Goal: Information Seeking & Learning: Learn about a topic

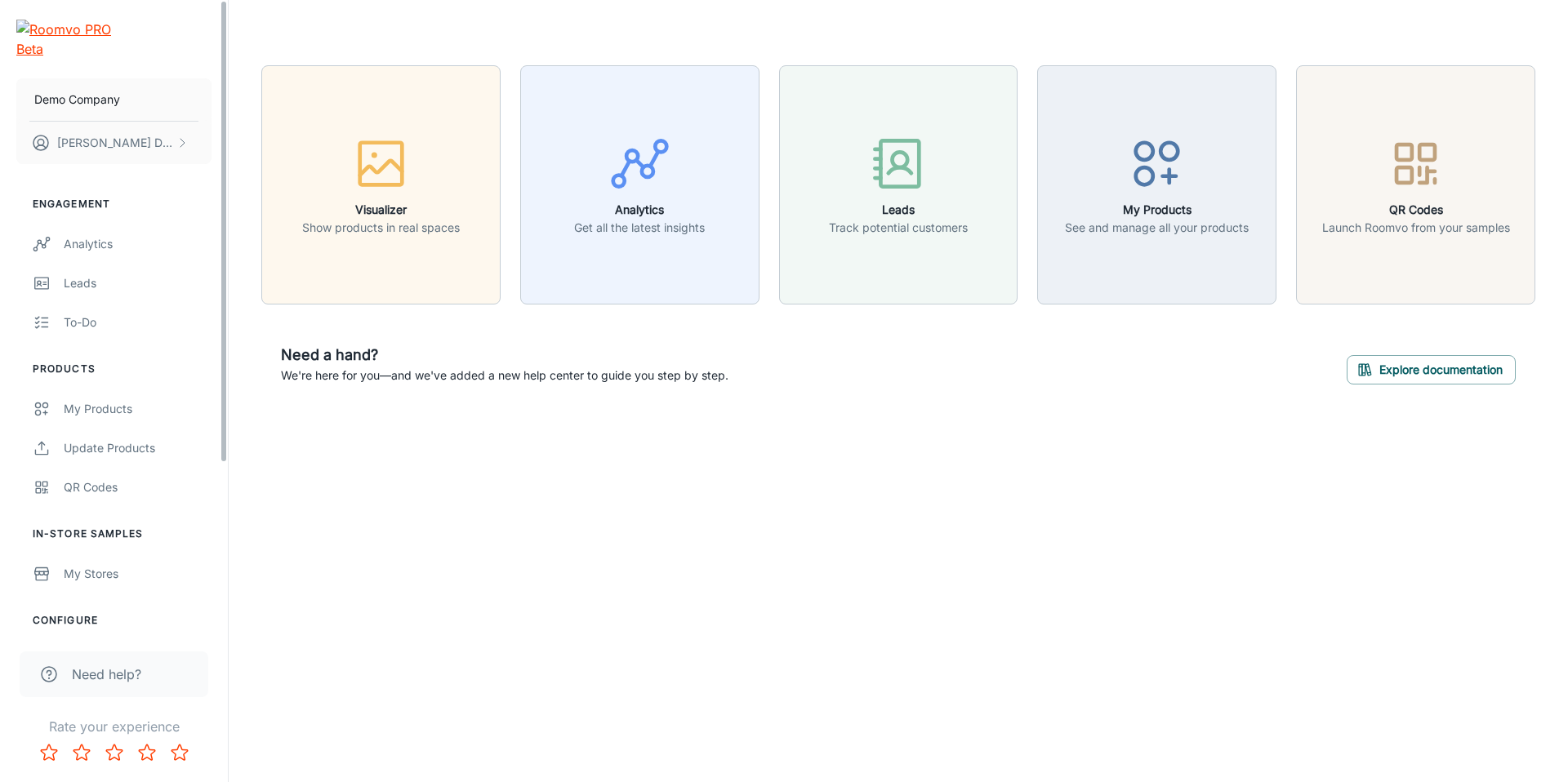
click at [503, 505] on div "Demo Company [PERSON_NAME] Engagement Analytics Leads To-do Products My Product…" at bounding box center [784, 391] width 1568 height 782
click at [945, 595] on div "Demo Company [PERSON_NAME] Engagement Analytics Leads To-do Products My Product…" at bounding box center [784, 391] width 1568 height 782
click at [540, 426] on div "Visualizer Show products in real spaces Analytics Get all the latest insights L…" at bounding box center [898, 235] width 1339 height 469
click at [538, 431] on div "Visualizer Show products in real spaces Analytics Get all the latest insights L…" at bounding box center [898, 235] width 1339 height 469
click at [780, 451] on div "Visualizer Show products in real spaces Analytics Get all the latest insights L…" at bounding box center [898, 235] width 1339 height 469
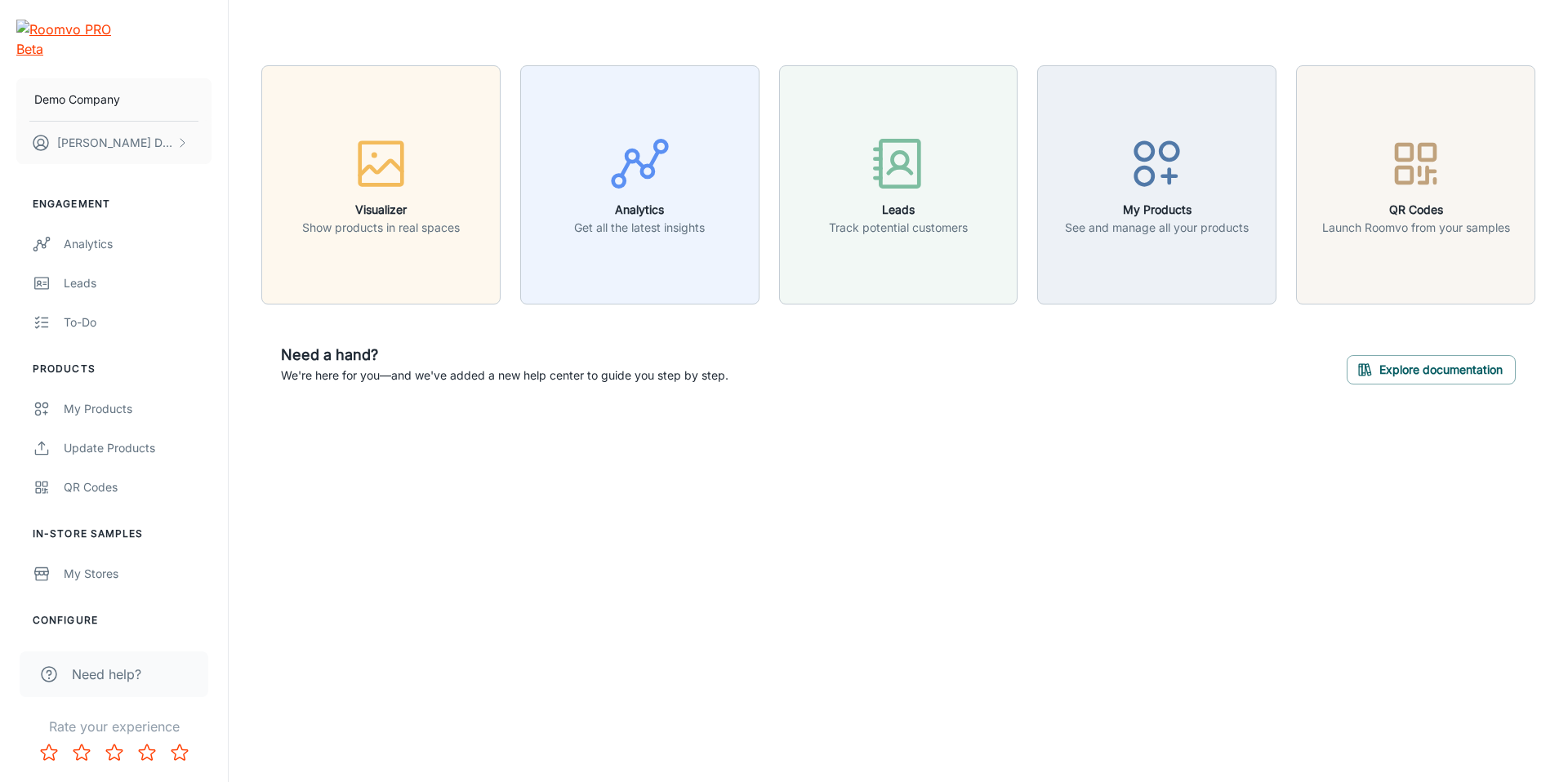
click at [540, 457] on div "Visualizer Show products in real spaces Analytics Get all the latest insights L…" at bounding box center [898, 235] width 1339 height 469
drag, startPoint x: 278, startPoint y: 354, endPoint x: 1122, endPoint y: 395, distance: 845.0
click at [1122, 395] on div "Need a hand? We're here for you—and we've added a new help center to guide you …" at bounding box center [898, 364] width 1274 height 80
click at [845, 428] on div "Visualizer Show products in real spaces Analytics Get all the latest insights L…" at bounding box center [898, 235] width 1339 height 469
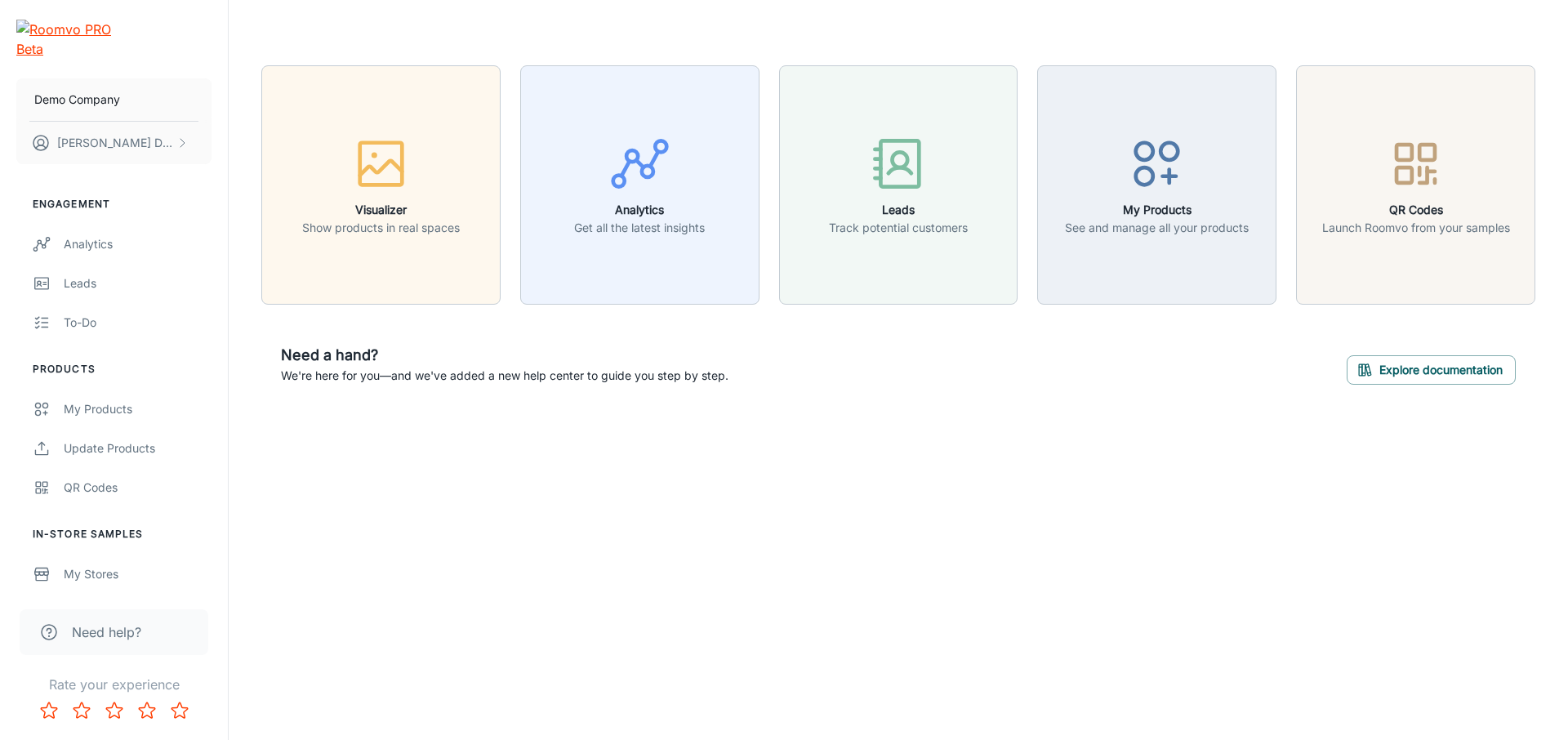
click at [94, 197] on li "Engagement" at bounding box center [114, 204] width 227 height 15
drag, startPoint x: 113, startPoint y: 155, endPoint x: 94, endPoint y: 163, distance: 20.6
click at [108, 164] on div "Demo Company [PERSON_NAME] Engagement Analytics Leads To-do Products My Product…" at bounding box center [114, 294] width 227 height 590
click at [129, 123] on button "[PERSON_NAME]" at bounding box center [114, 143] width 195 height 42
click at [245, 124] on li "User Profile" at bounding box center [255, 120] width 87 height 28
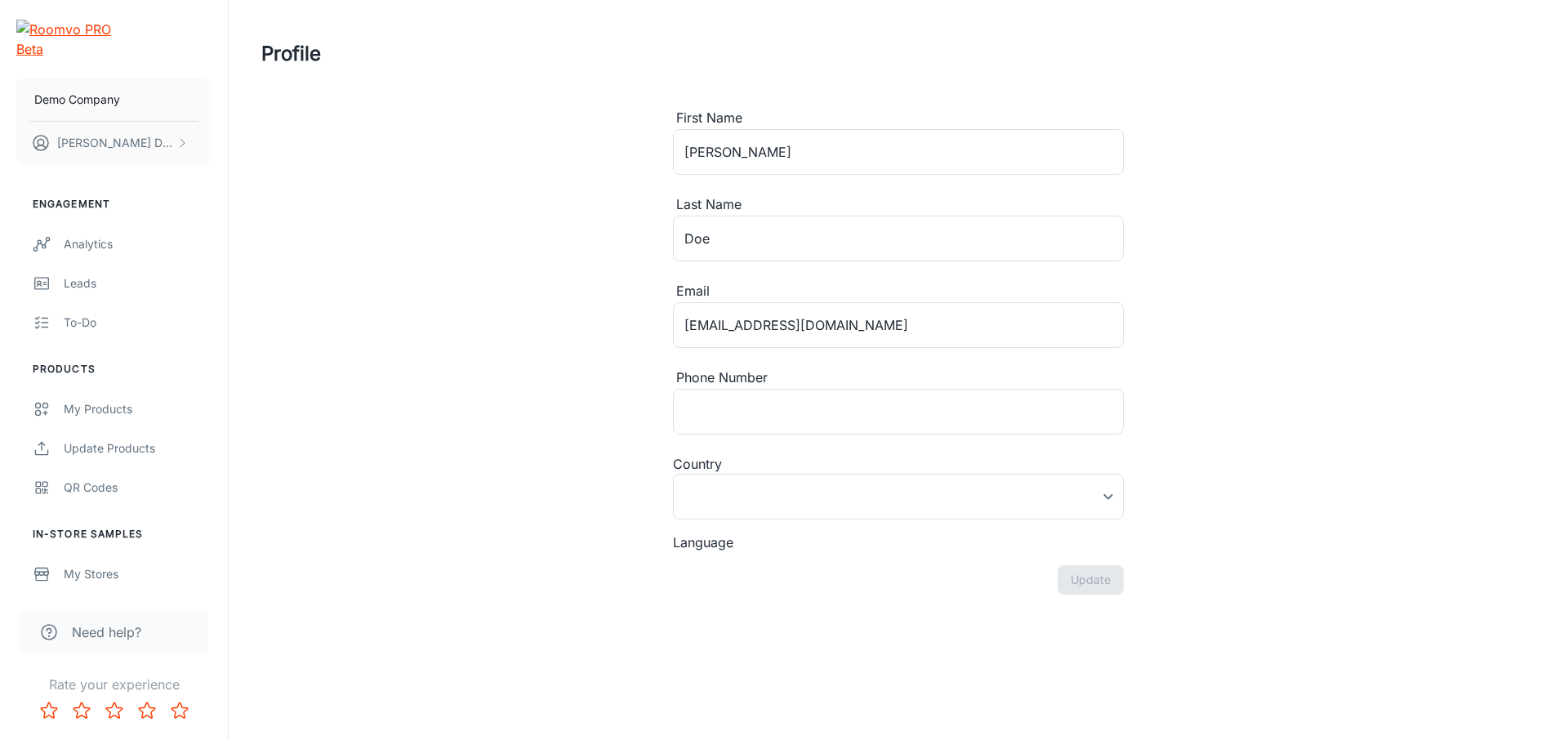
type input "[GEOGRAPHIC_DATA]"
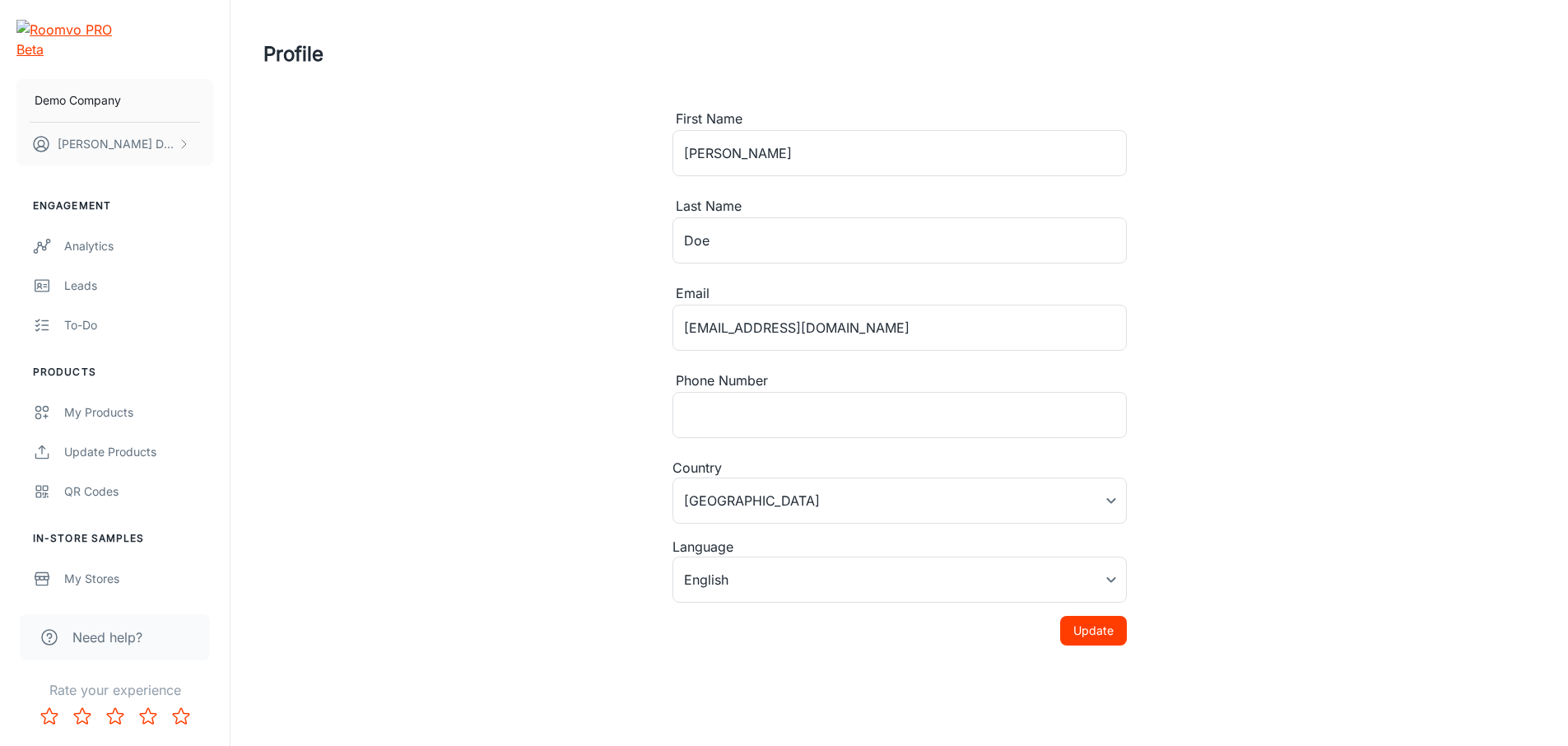
click at [117, 27] on img "scrollable content" at bounding box center [67, 39] width 102 height 40
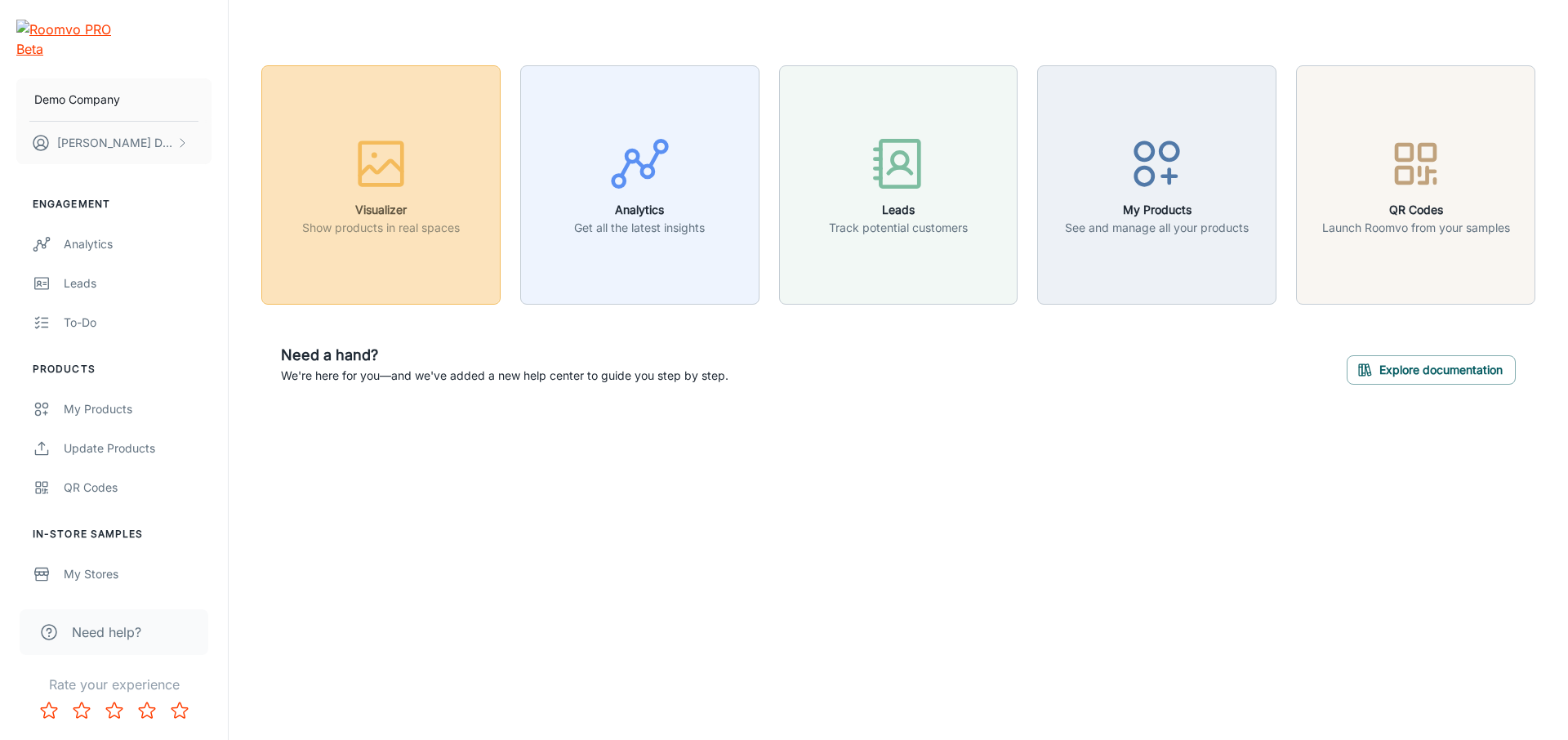
click at [376, 161] on icon "button" at bounding box center [381, 163] width 61 height 61
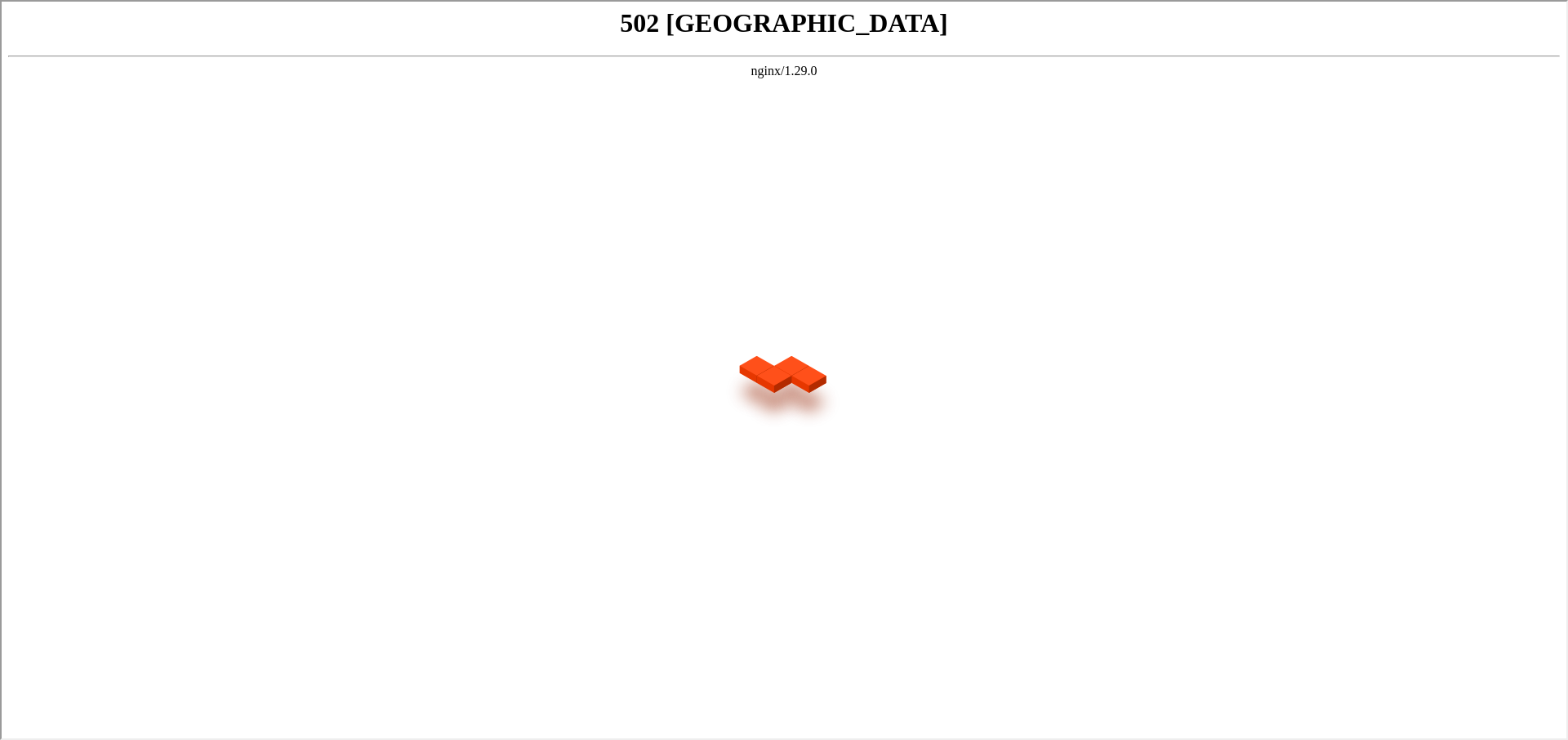
click at [374, 158] on body "502 Bad Gateway nginx/1.29.0" at bounding box center [782, 368] width 1551 height 723
click at [219, 120] on body "502 Bad Gateway nginx/1.29.0" at bounding box center [782, 368] width 1551 height 723
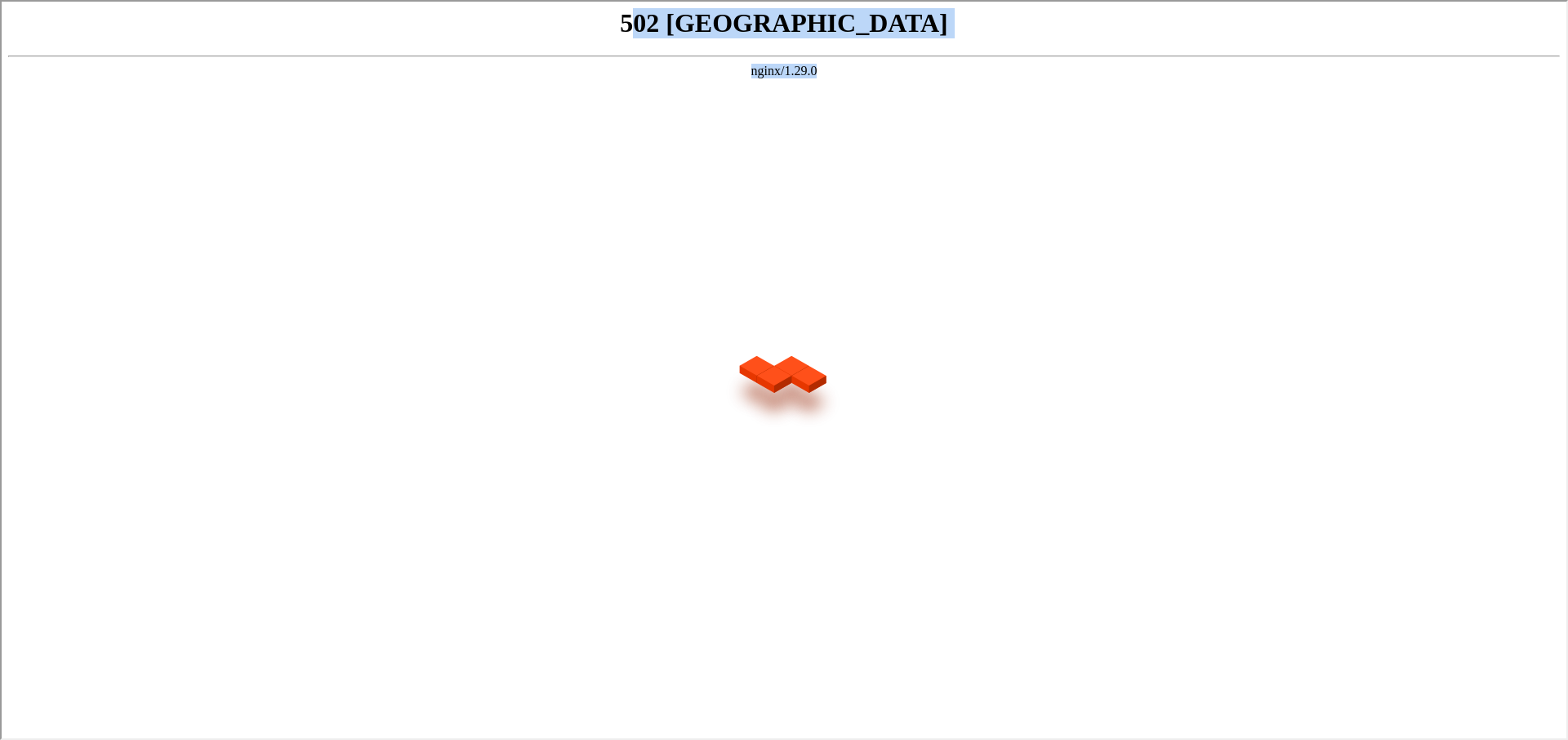
drag, startPoint x: 692, startPoint y: 25, endPoint x: 888, endPoint y: 114, distance: 215.3
click at [887, 112] on body "502 Bad Gateway nginx/1.29.0" at bounding box center [782, 368] width 1551 height 723
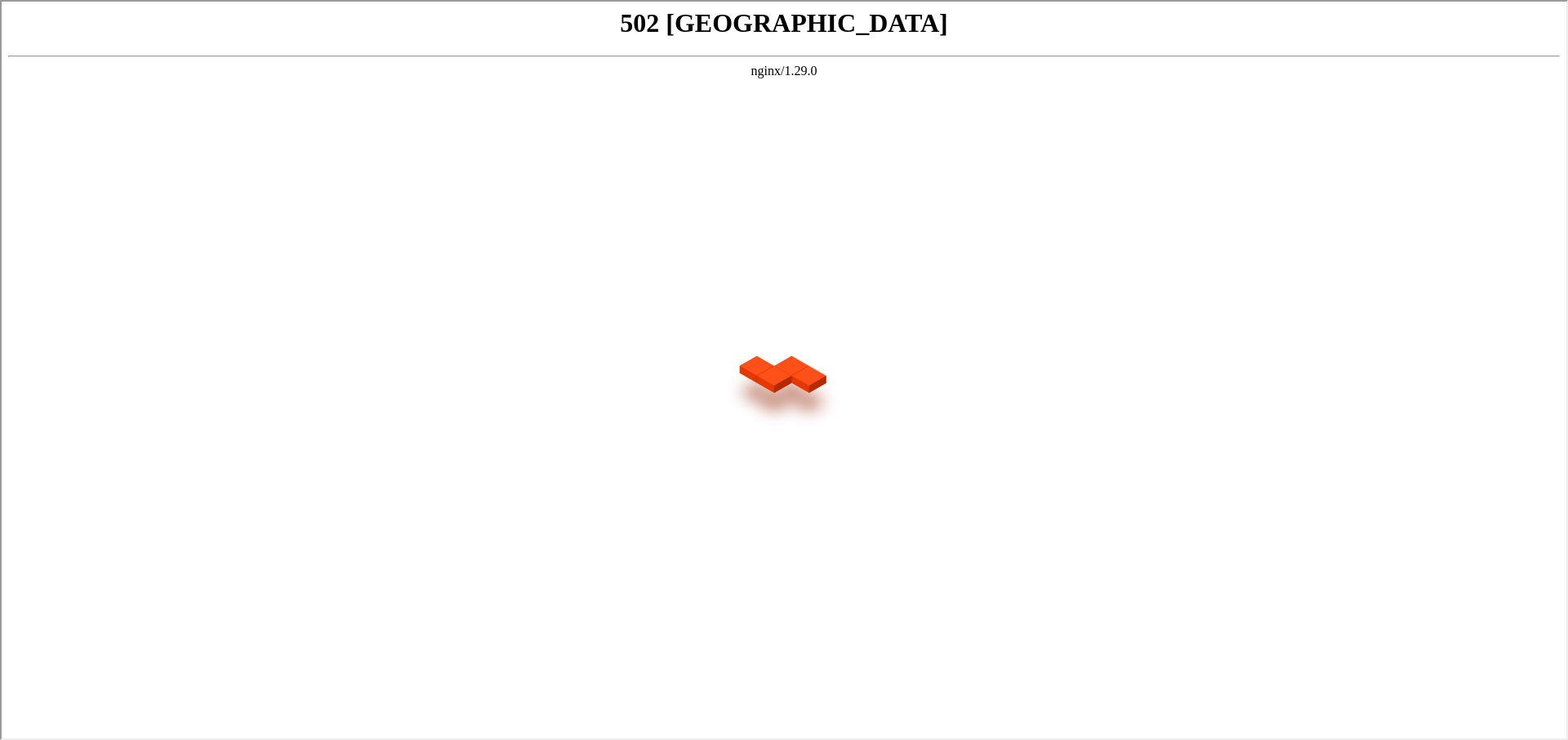
drag, startPoint x: 899, startPoint y: 124, endPoint x: 858, endPoint y: 123, distance: 41.0
click at [899, 124] on body "502 Bad Gateway nginx/1.29.0" at bounding box center [782, 368] width 1551 height 723
drag, startPoint x: 1188, startPoint y: 458, endPoint x: 1243, endPoint y: 358, distance: 114.1
click at [1188, 454] on body "502 Bad Gateway nginx/1.29.0" at bounding box center [782, 368] width 1551 height 723
click at [651, 370] on body "502 Bad Gateway nginx/1.29.0" at bounding box center [782, 368] width 1551 height 723
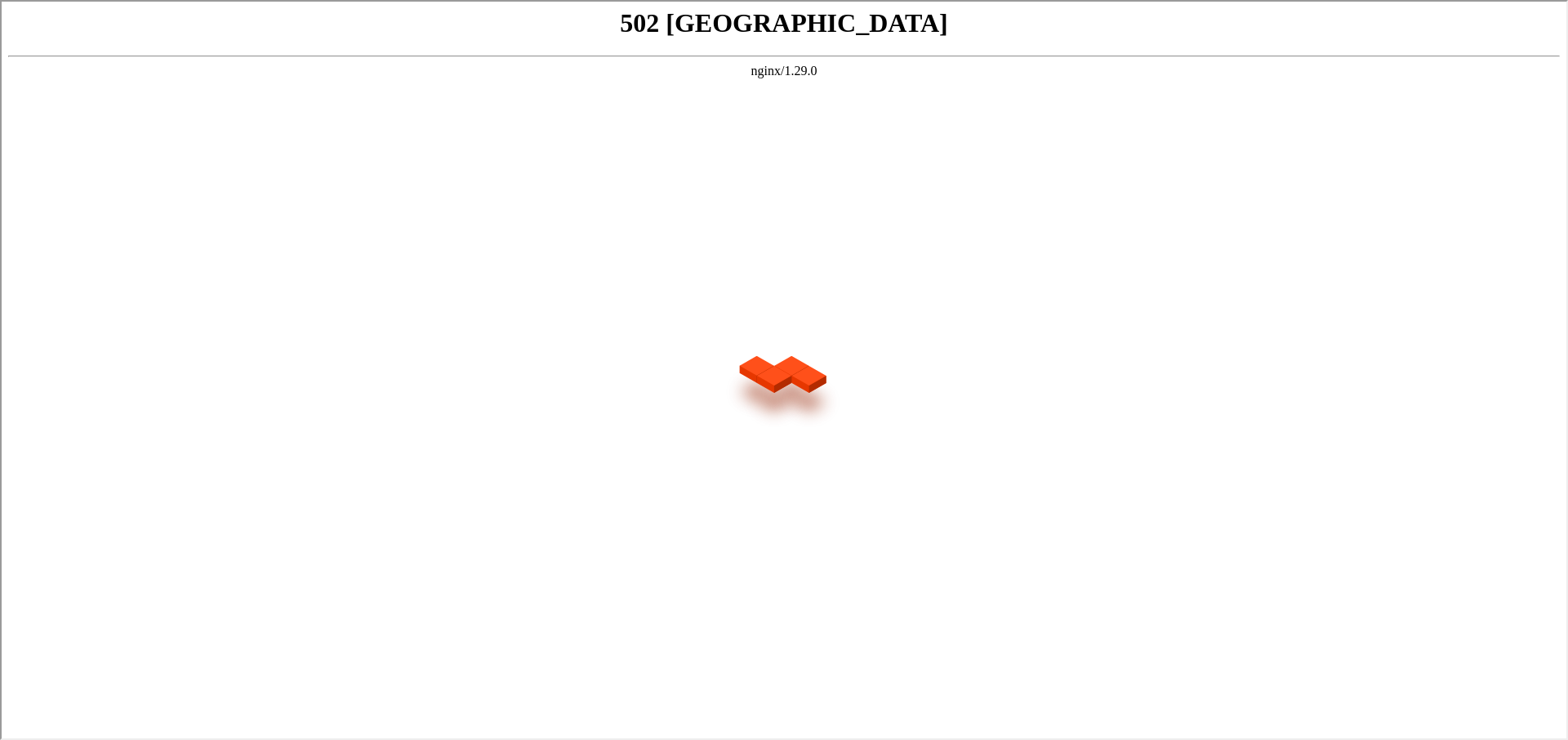
drag, startPoint x: 383, startPoint y: 76, endPoint x: 405, endPoint y: 89, distance: 25.6
click at [383, 76] on center "nginx/1.29.0" at bounding box center [782, 70] width 1551 height 15
click at [533, 140] on body "502 Bad Gateway nginx/1.29.0" at bounding box center [782, 368] width 1551 height 723
drag, startPoint x: 842, startPoint y: 223, endPoint x: 552, endPoint y: 120, distance: 307.7
click at [842, 223] on body "502 Bad Gateway nginx/1.29.0" at bounding box center [782, 368] width 1551 height 723
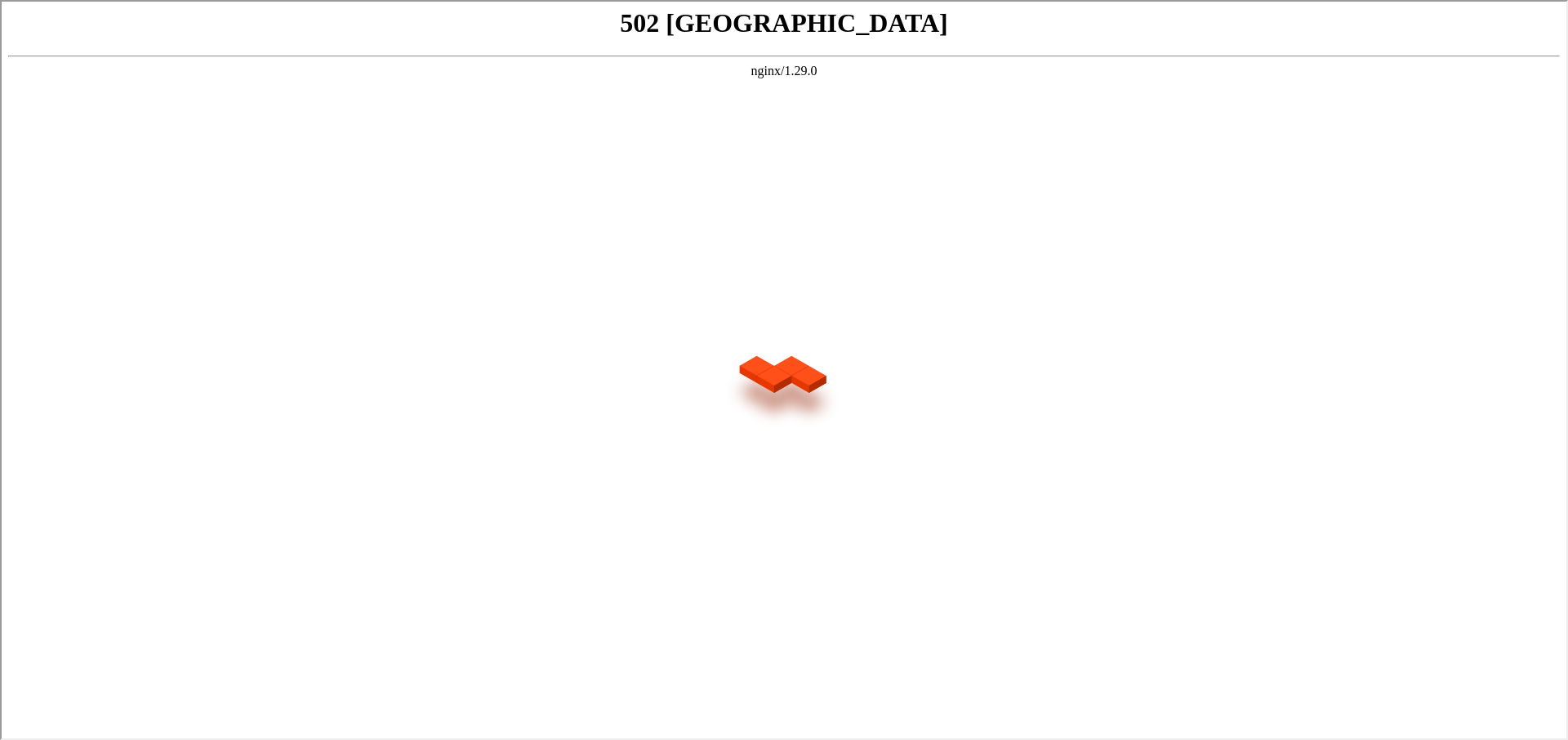
click at [337, 265] on body "502 Bad Gateway nginx/1.29.0" at bounding box center [782, 368] width 1551 height 723
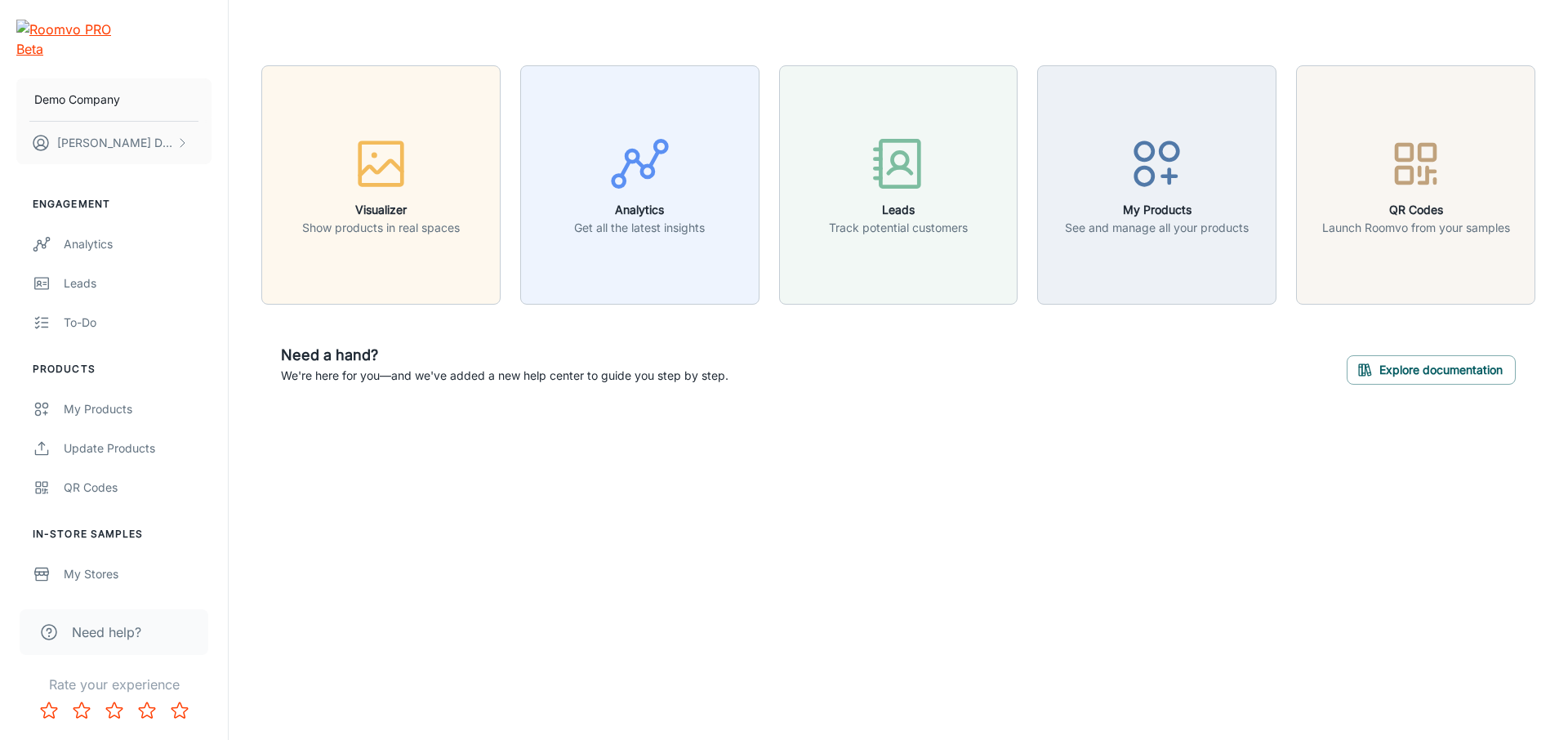
drag, startPoint x: 513, startPoint y: 466, endPoint x: 576, endPoint y: 457, distance: 63.6
click at [513, 467] on div "Visualizer Show products in real spaces Analytics Get all the latest insights L…" at bounding box center [898, 235] width 1339 height 469
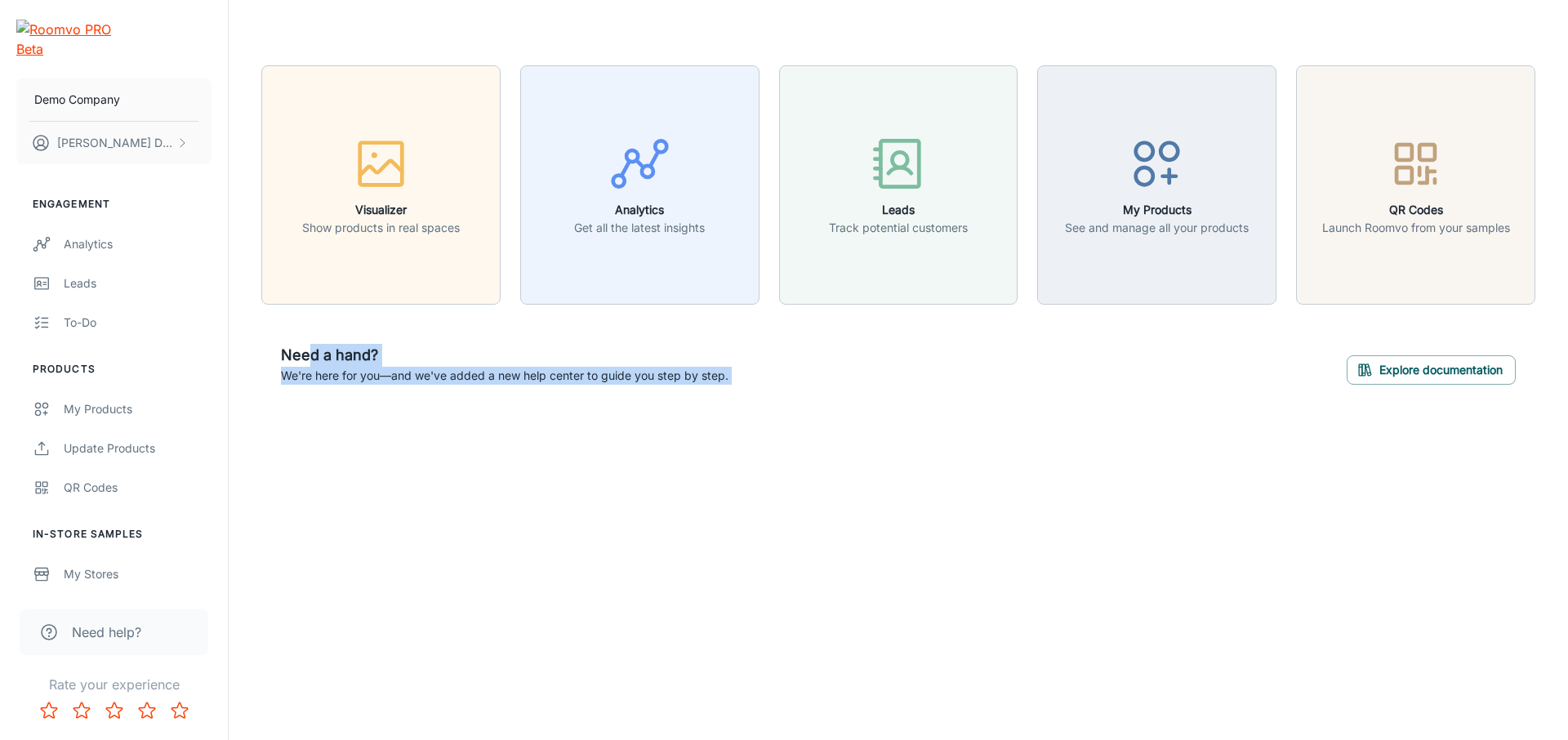
drag, startPoint x: 310, startPoint y: 362, endPoint x: 1231, endPoint y: 558, distance: 941.6
click at [1231, 558] on div "Demo Company [PERSON_NAME] Engagement Analytics Leads To-do Products My Product…" at bounding box center [784, 370] width 1568 height 740
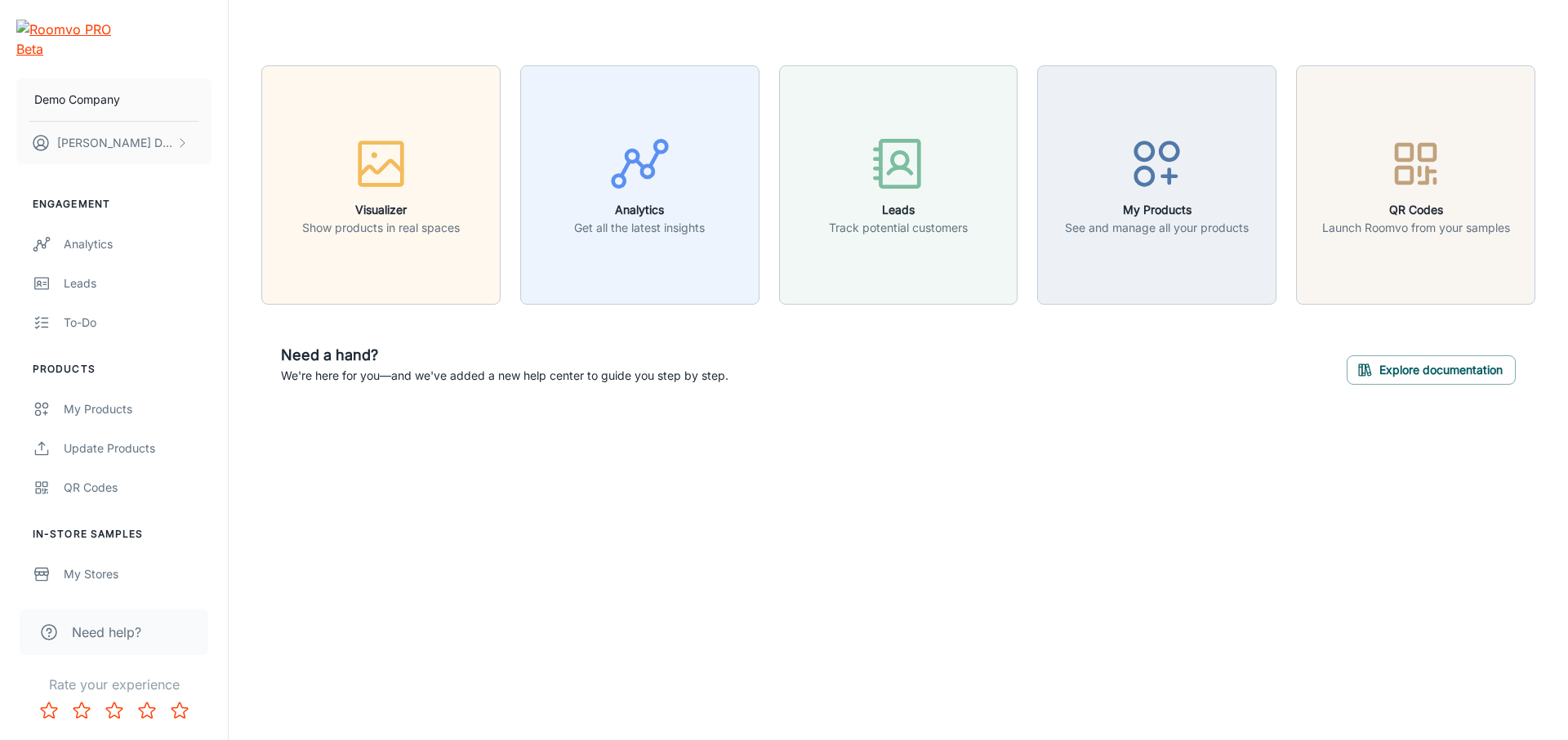
click at [1231, 559] on div "Demo Company [PERSON_NAME] Engagement Analytics Leads To-do Products My Product…" at bounding box center [784, 370] width 1568 height 740
click at [597, 578] on div "Demo Company [PERSON_NAME] Engagement Analytics Leads To-do Products My Product…" at bounding box center [784, 370] width 1568 height 740
click at [726, 495] on div "Demo Company [PERSON_NAME] Engagement Analytics Leads To-do Products My Product…" at bounding box center [784, 370] width 1568 height 740
click at [734, 531] on div "Demo Company [PERSON_NAME] Engagement Analytics Leads To-do Products My Product…" at bounding box center [784, 370] width 1568 height 740
click at [730, 543] on div "Demo Company [PERSON_NAME] Engagement Analytics Leads To-do Products My Product…" at bounding box center [784, 370] width 1568 height 740
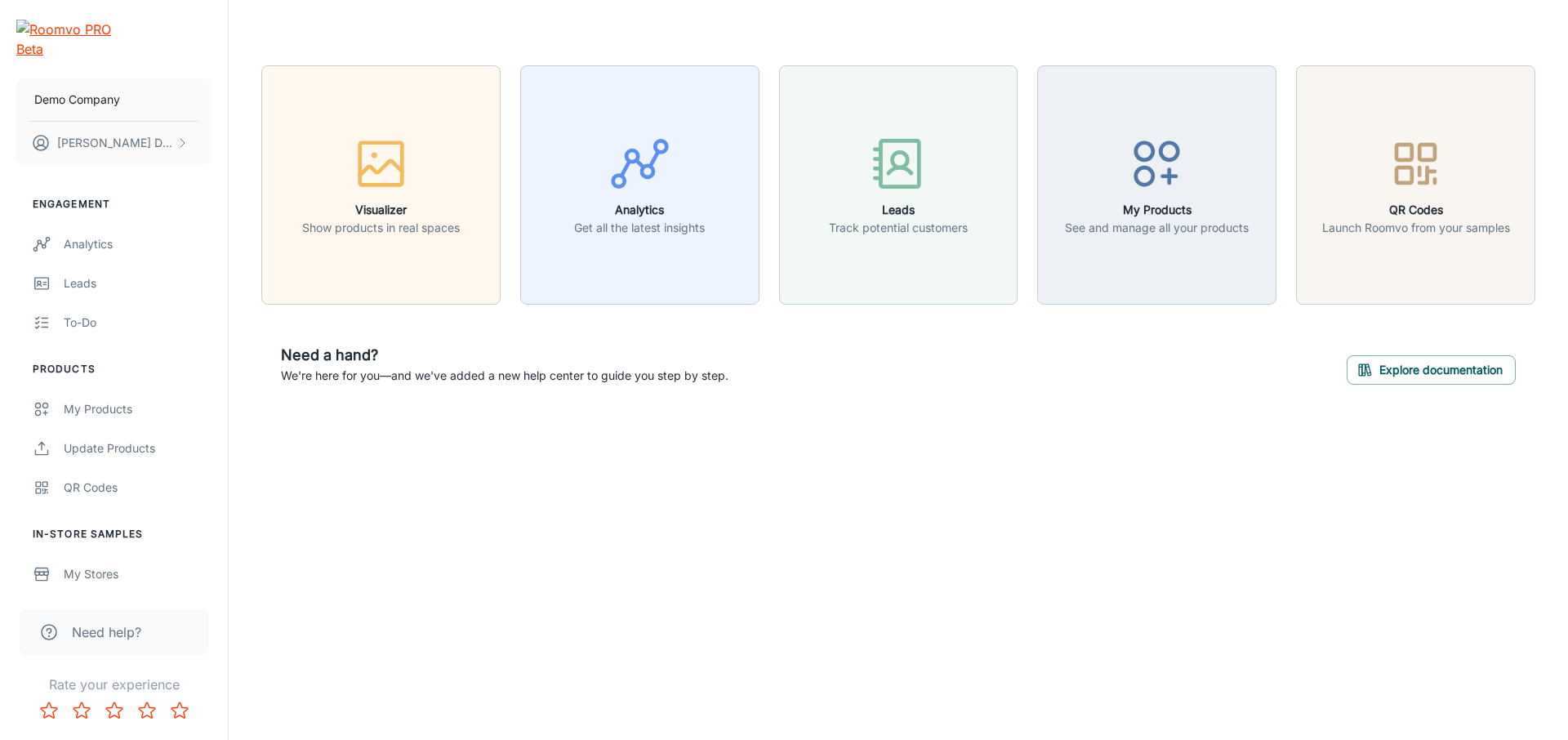
click at [826, 416] on div "Visualizer Show products in real spaces Analytics Get all the latest insights L…" at bounding box center [898, 235] width 1339 height 469
click at [755, 503] on div "Demo Company [PERSON_NAME] Engagement Analytics Leads To-do Products My Product…" at bounding box center [784, 370] width 1568 height 740
click at [749, 477] on div "Demo Company [PERSON_NAME] Engagement Analytics Leads To-do Products My Product…" at bounding box center [784, 370] width 1568 height 740
click at [750, 478] on div "Demo Company [PERSON_NAME] Engagement Analytics Leads To-do Products My Product…" at bounding box center [784, 370] width 1568 height 740
click at [750, 477] on div "Demo Company [PERSON_NAME] Engagement Analytics Leads To-do Products My Product…" at bounding box center [784, 370] width 1568 height 740
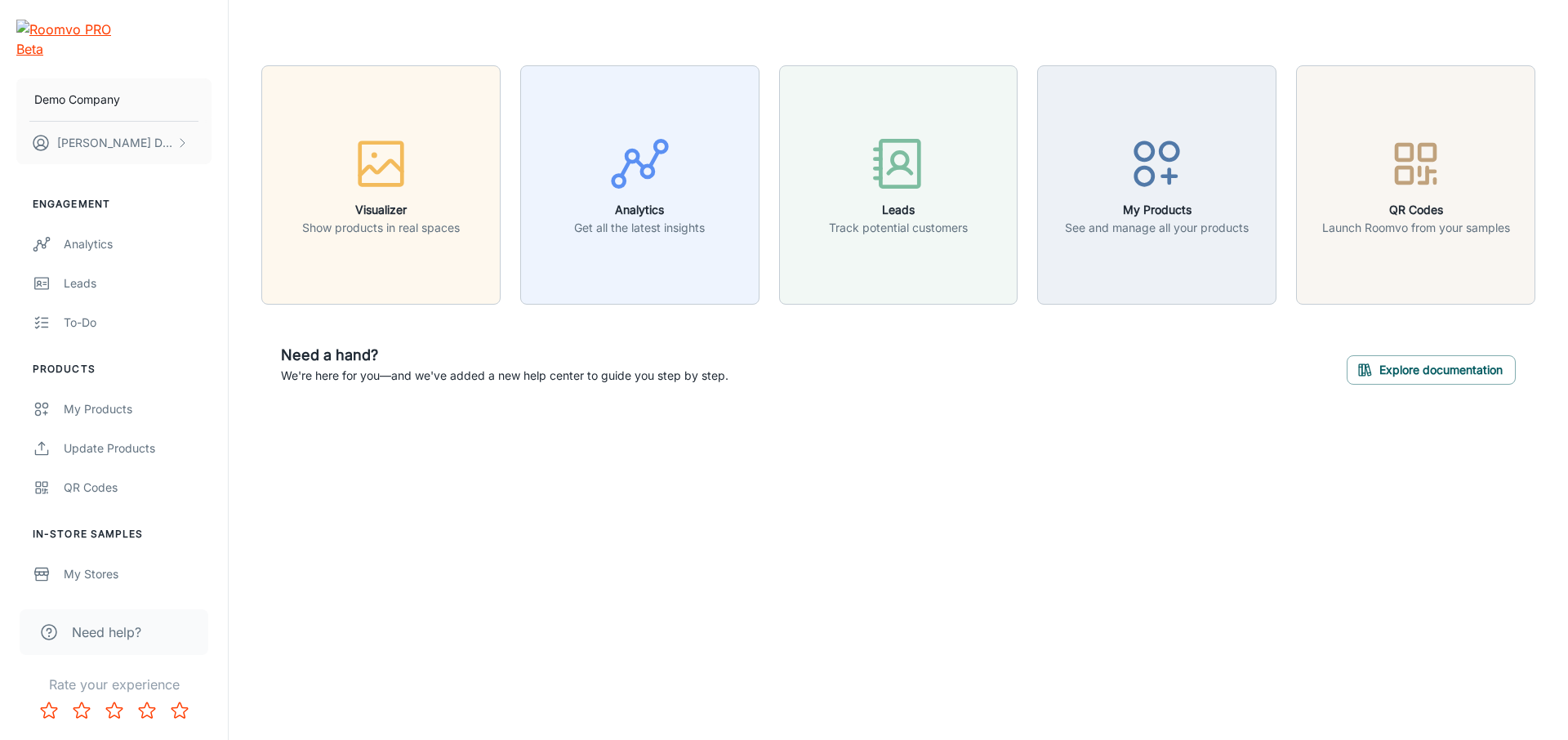
click at [758, 479] on div "Demo Company [PERSON_NAME] Engagement Analytics Leads To-do Products My Product…" at bounding box center [784, 370] width 1568 height 740
click at [758, 480] on div "Demo Company [PERSON_NAME] Engagement Analytics Leads To-do Products My Product…" at bounding box center [784, 370] width 1568 height 740
click at [778, 520] on div "Demo Company [PERSON_NAME] Engagement Analytics Leads To-do Products My Product…" at bounding box center [784, 370] width 1568 height 740
click at [788, 529] on div "Demo Company [PERSON_NAME] Engagement Analytics Leads To-do Products My Product…" at bounding box center [784, 370] width 1568 height 740
click at [891, 585] on div "Demo Company [PERSON_NAME] Engagement Analytics Leads To-do Products My Product…" at bounding box center [784, 370] width 1568 height 740
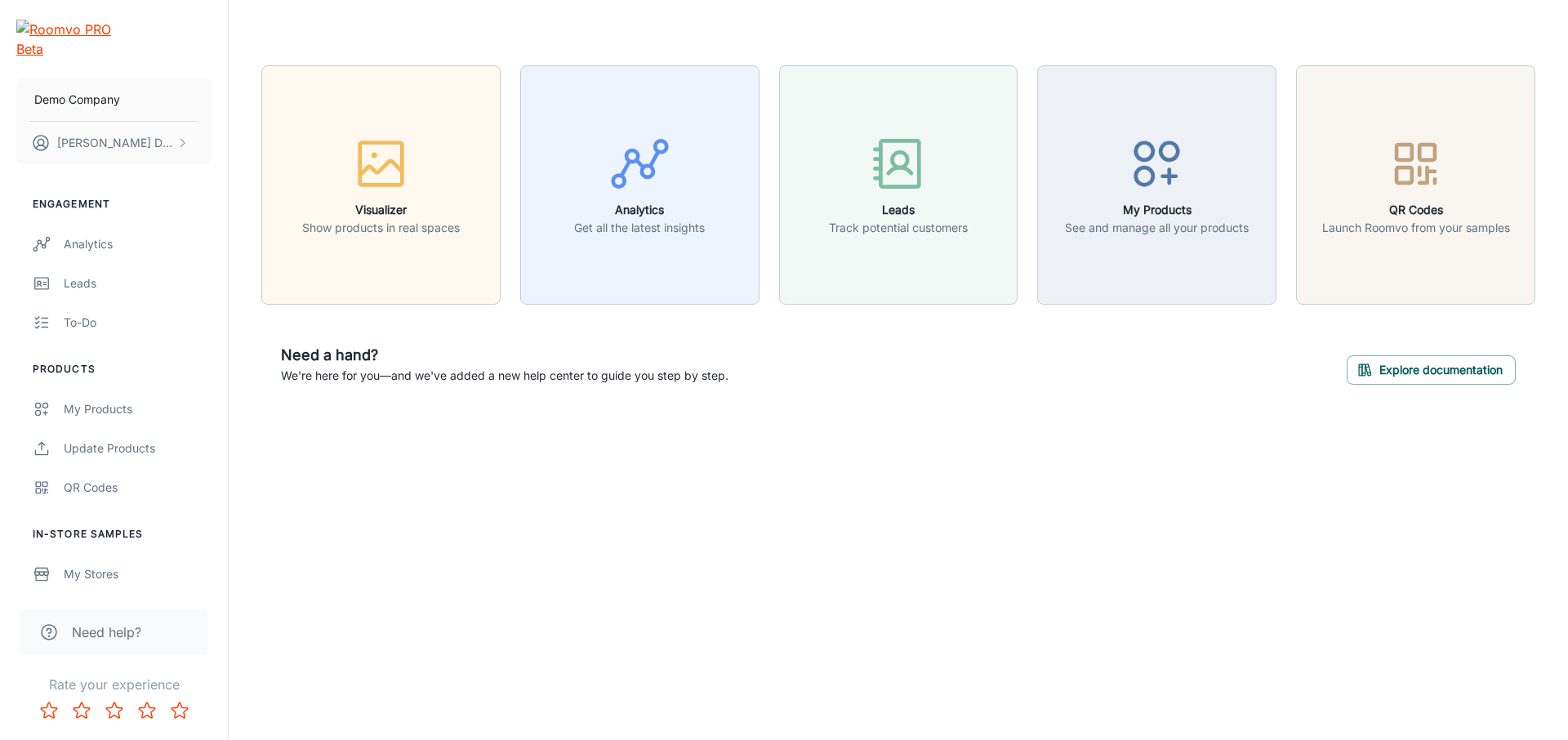
drag, startPoint x: 968, startPoint y: 483, endPoint x: 980, endPoint y: 497, distance: 18.4
click at [972, 488] on div "Demo Company [PERSON_NAME] Engagement Analytics Leads To-do Products My Product…" at bounding box center [784, 370] width 1568 height 740
click at [130, 240] on link "Analytics" at bounding box center [114, 244] width 227 height 39
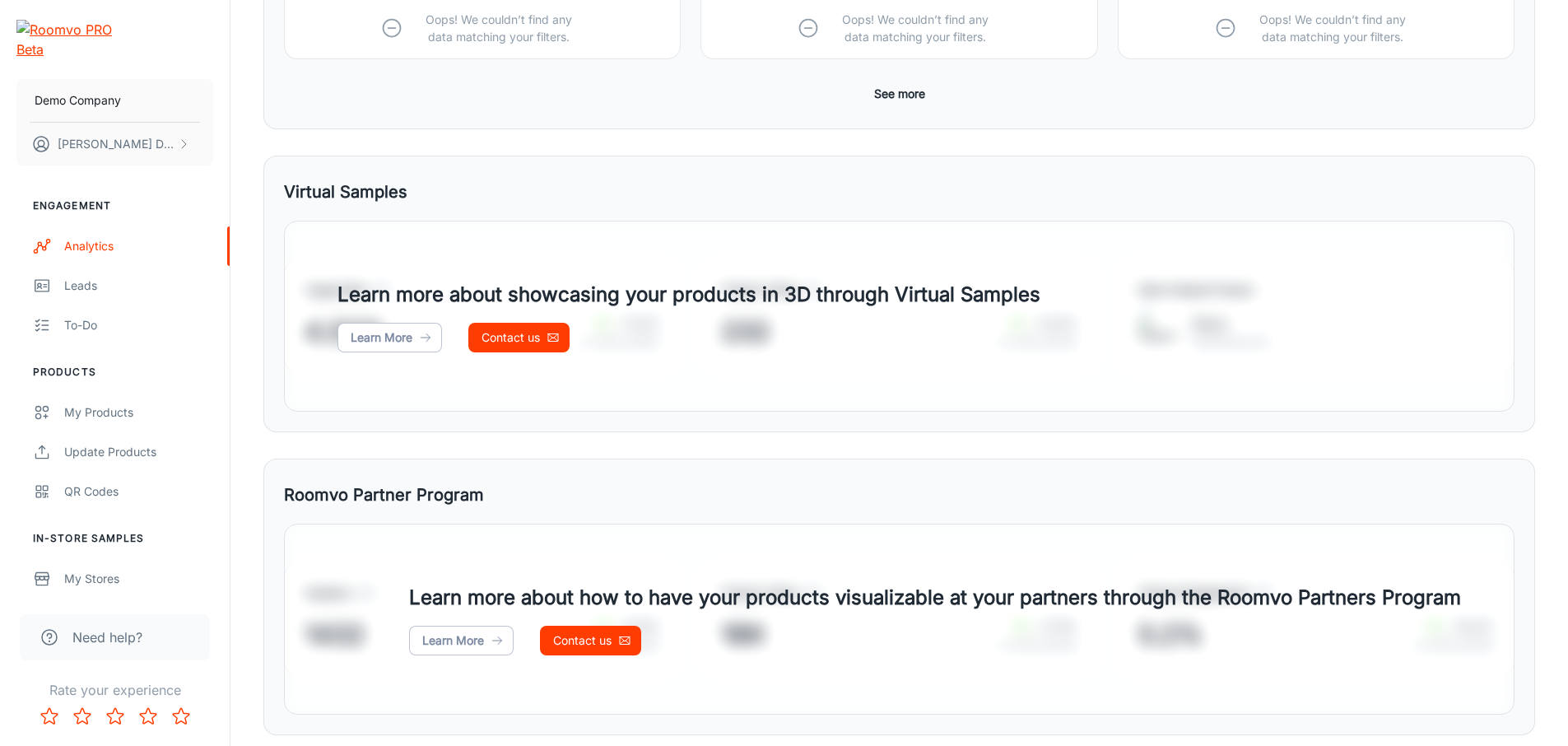
scroll to position [625, 0]
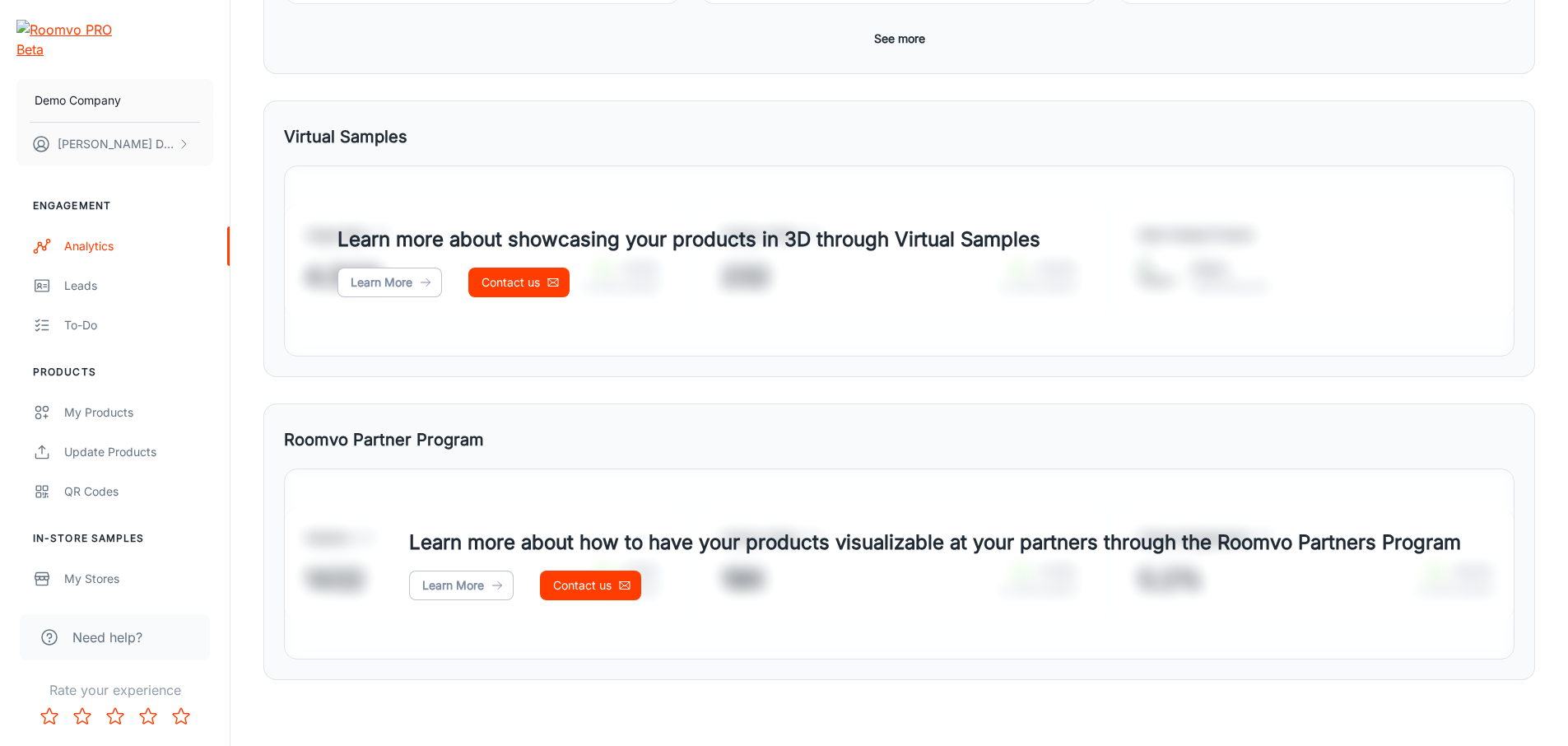
click at [575, 214] on div "Learn more about showcasing your products in 3D through Virtual Samples Learn M…" at bounding box center [899, 261] width 1231 height 191
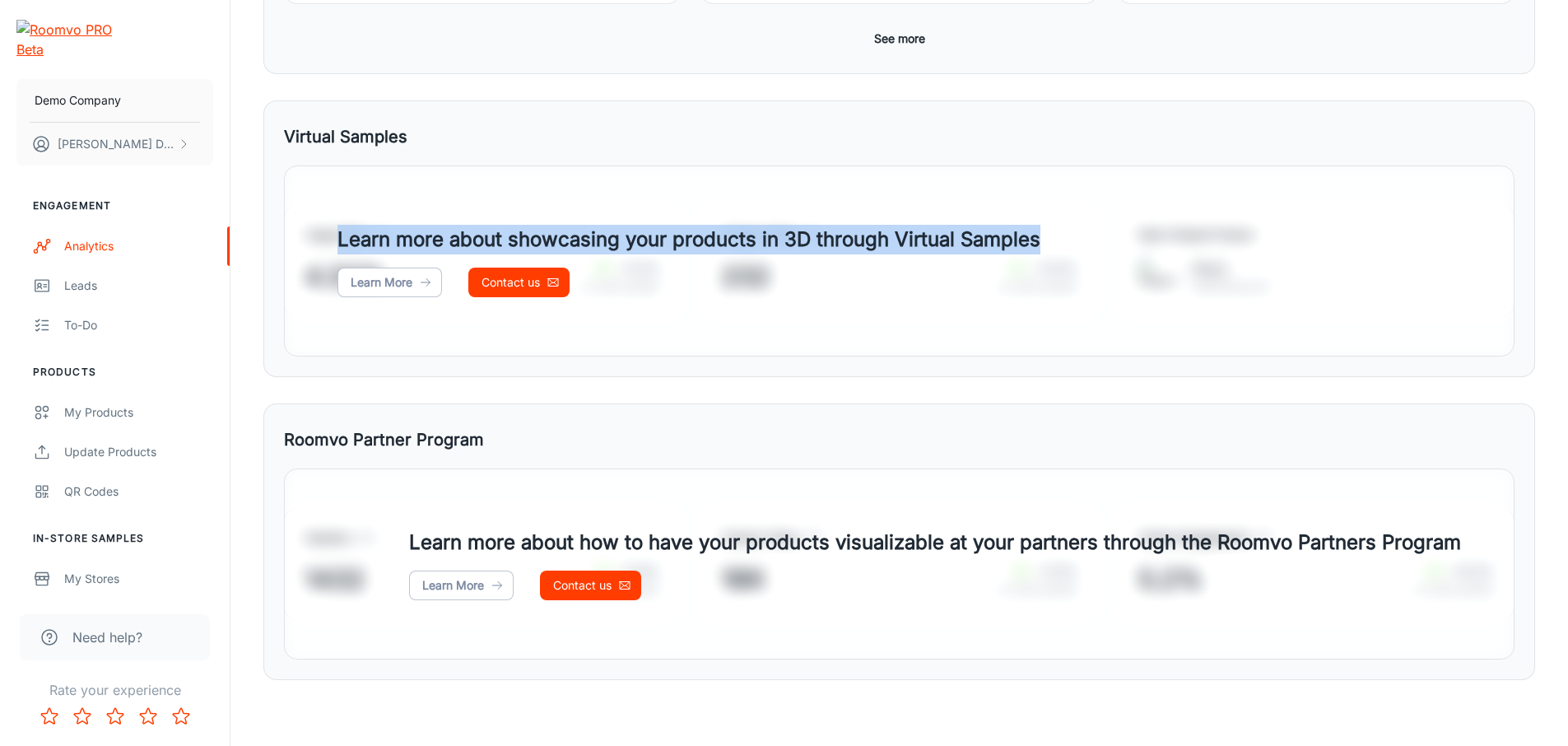
drag, startPoint x: 594, startPoint y: 236, endPoint x: 1378, endPoint y: 240, distance: 784.0
click at [1093, 240] on div "Learn more about showcasing your products in 3D through Virtual Samples Learn M…" at bounding box center [689, 261] width 808 height 72
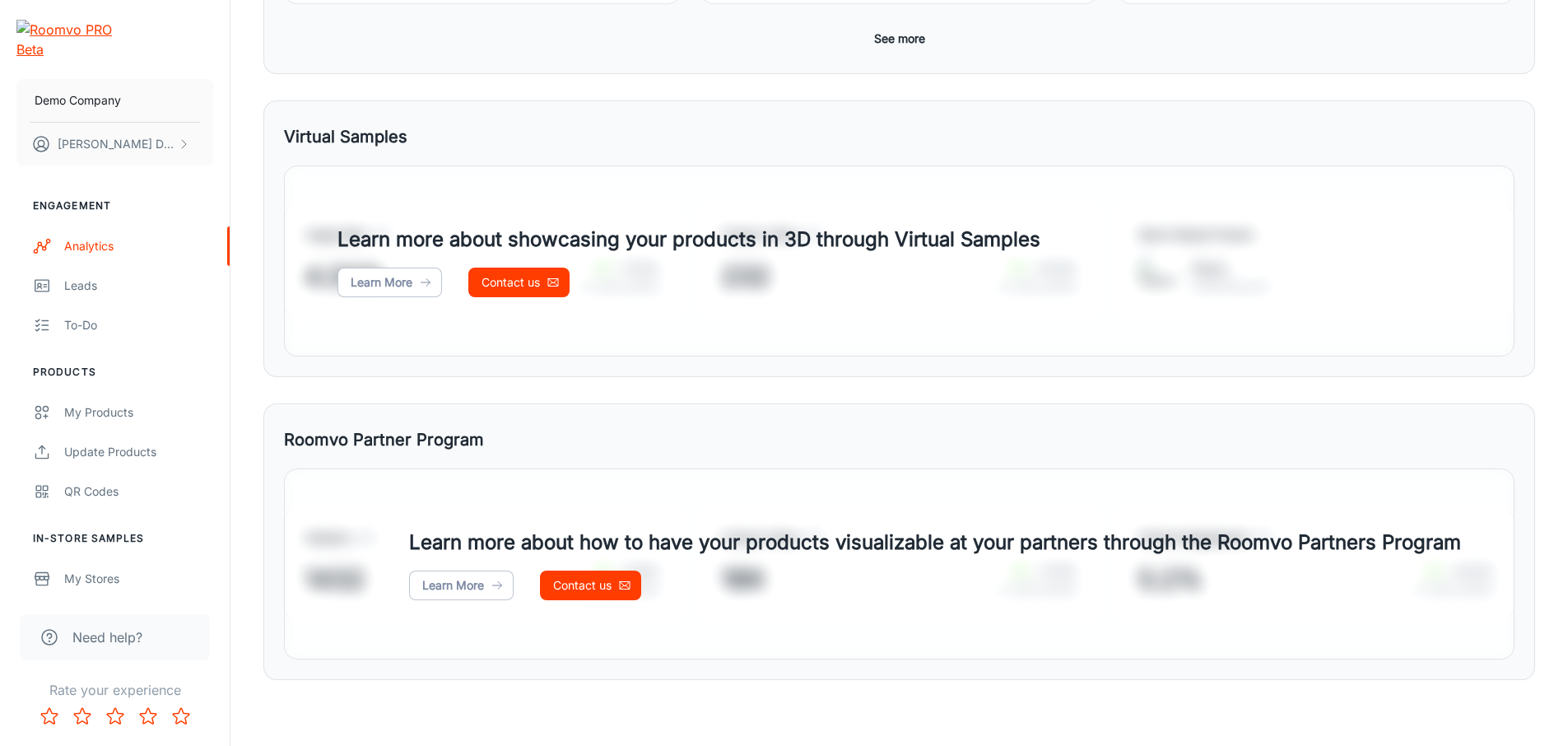
click at [1093, 239] on div "Learn more about showcasing your products in 3D through Virtual Samples Learn M…" at bounding box center [689, 261] width 808 height 72
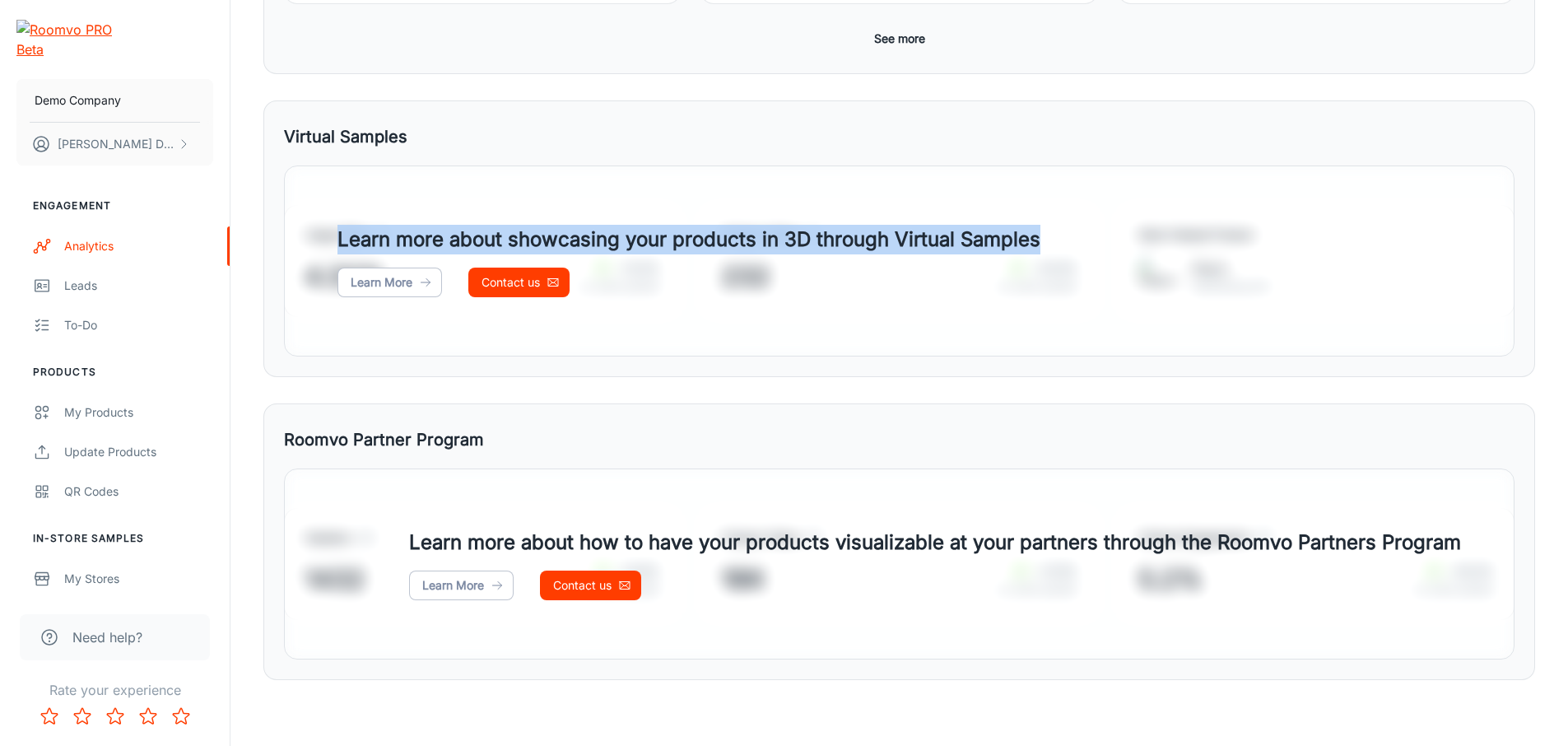
drag, startPoint x: 1378, startPoint y: 240, endPoint x: 557, endPoint y: 145, distance: 826.5
click at [506, 225] on div "Learn more about showcasing your products in 3D through Virtual Samples Learn M…" at bounding box center [899, 261] width 1231 height 191
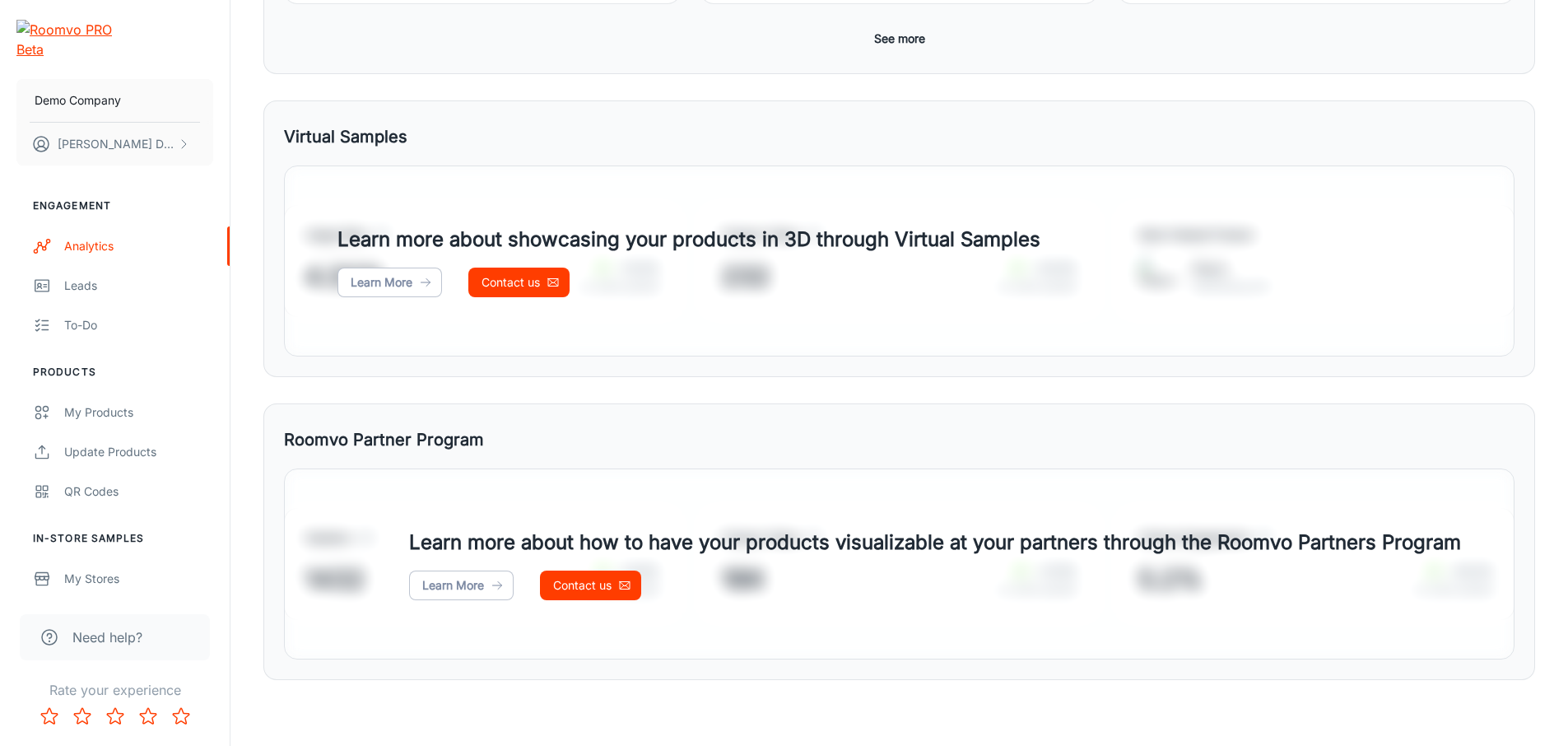
click at [592, 127] on div "Virtual Samples" at bounding box center [899, 137] width 1231 height 31
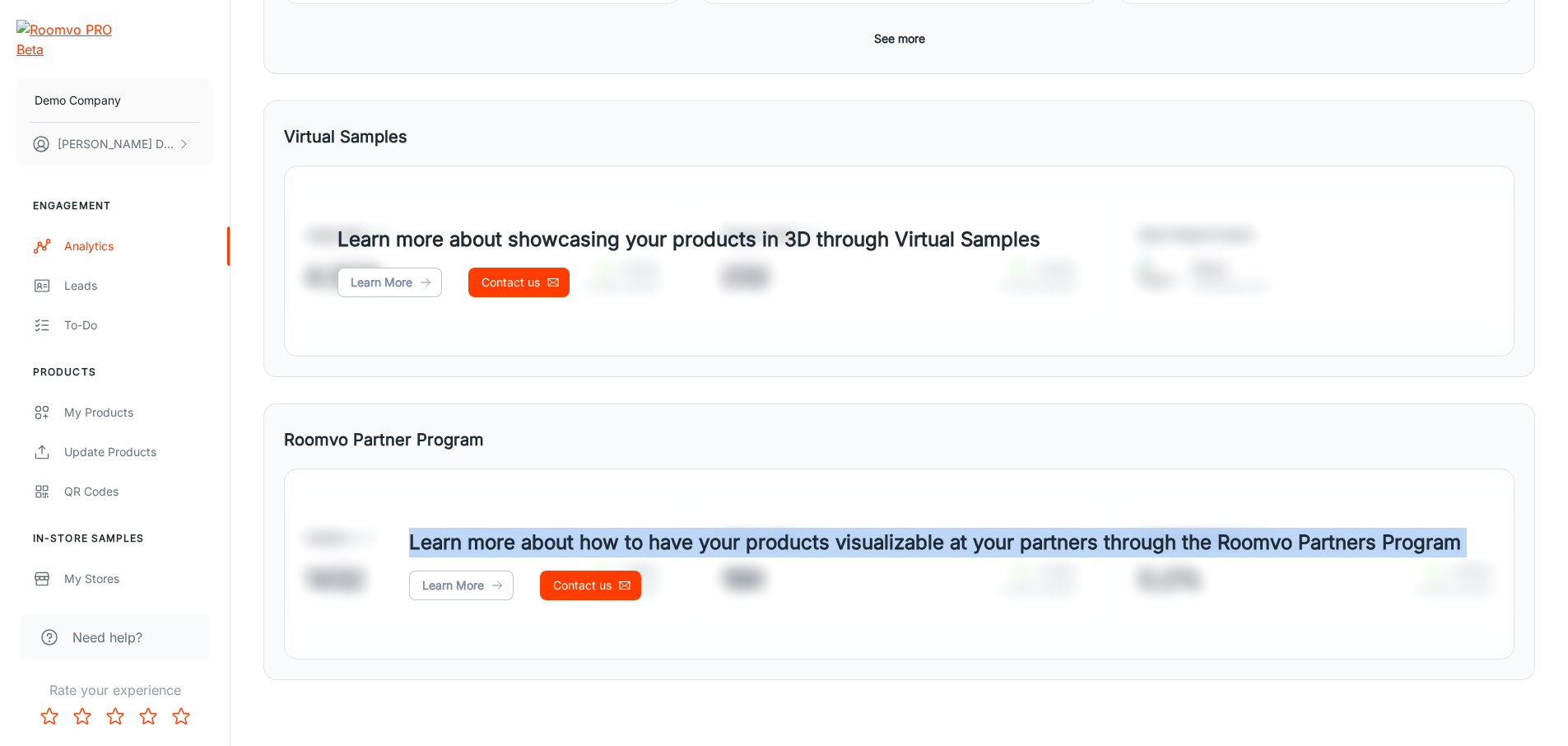
drag, startPoint x: 755, startPoint y: 577, endPoint x: 870, endPoint y: 594, distance: 116.2
click at [870, 594] on div "Learn more about how to have your products visualizable at your partners throug…" at bounding box center [936, 564] width 1158 height 72
click at [903, 575] on div "Learn more about how to have your products visualizable at your partners throug…" at bounding box center [936, 564] width 1158 height 72
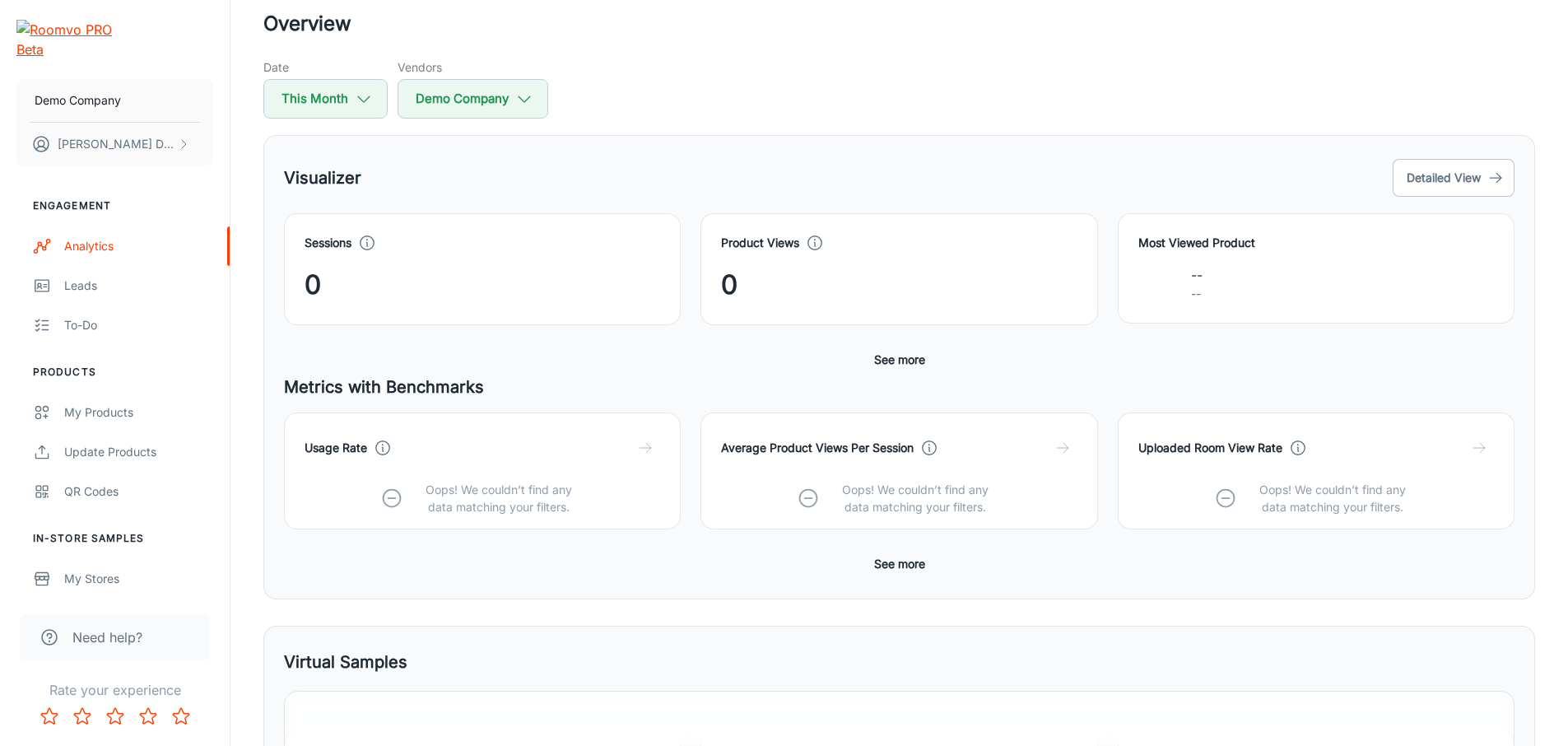
scroll to position [90, 0]
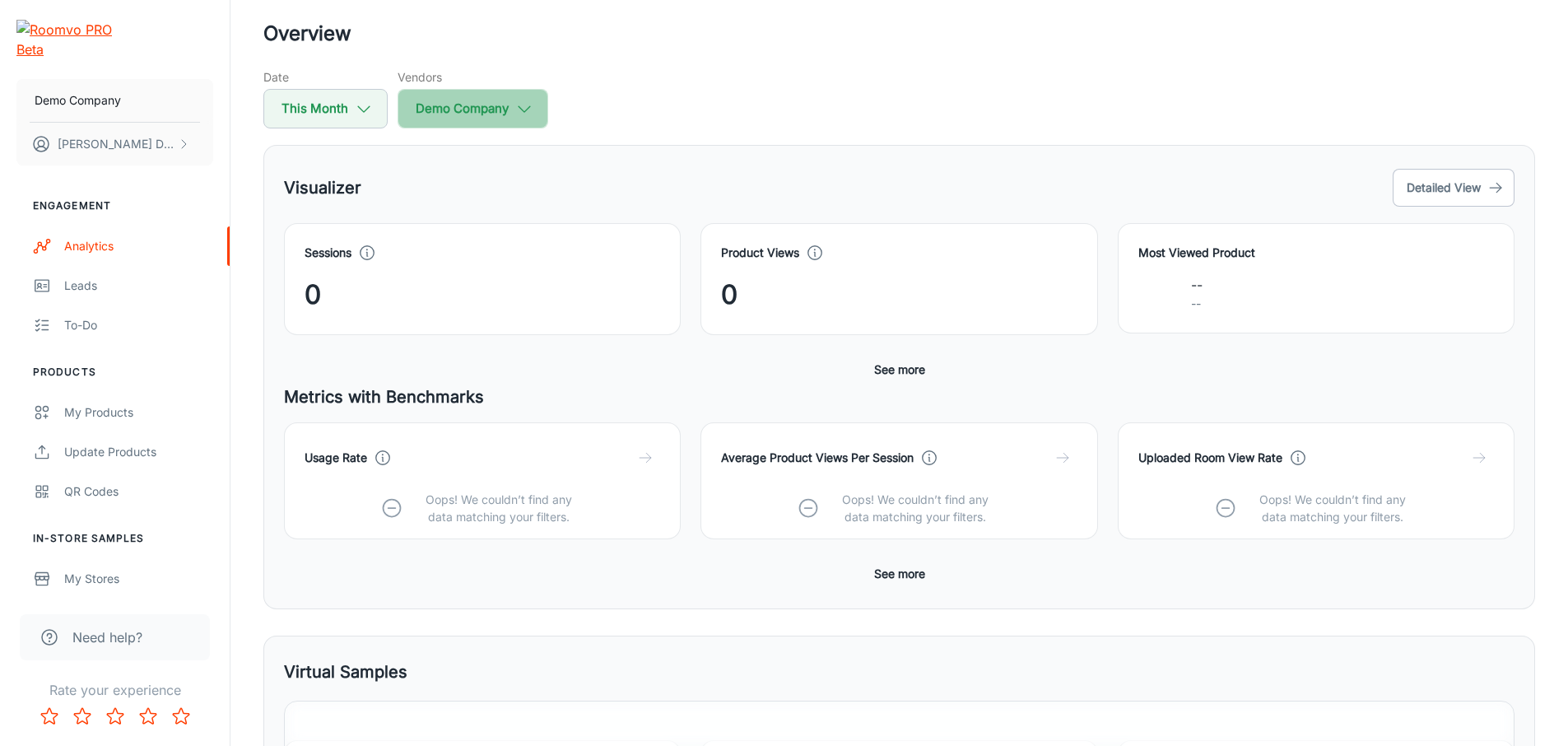
click at [492, 116] on button "Demo Company" at bounding box center [472, 108] width 151 height 40
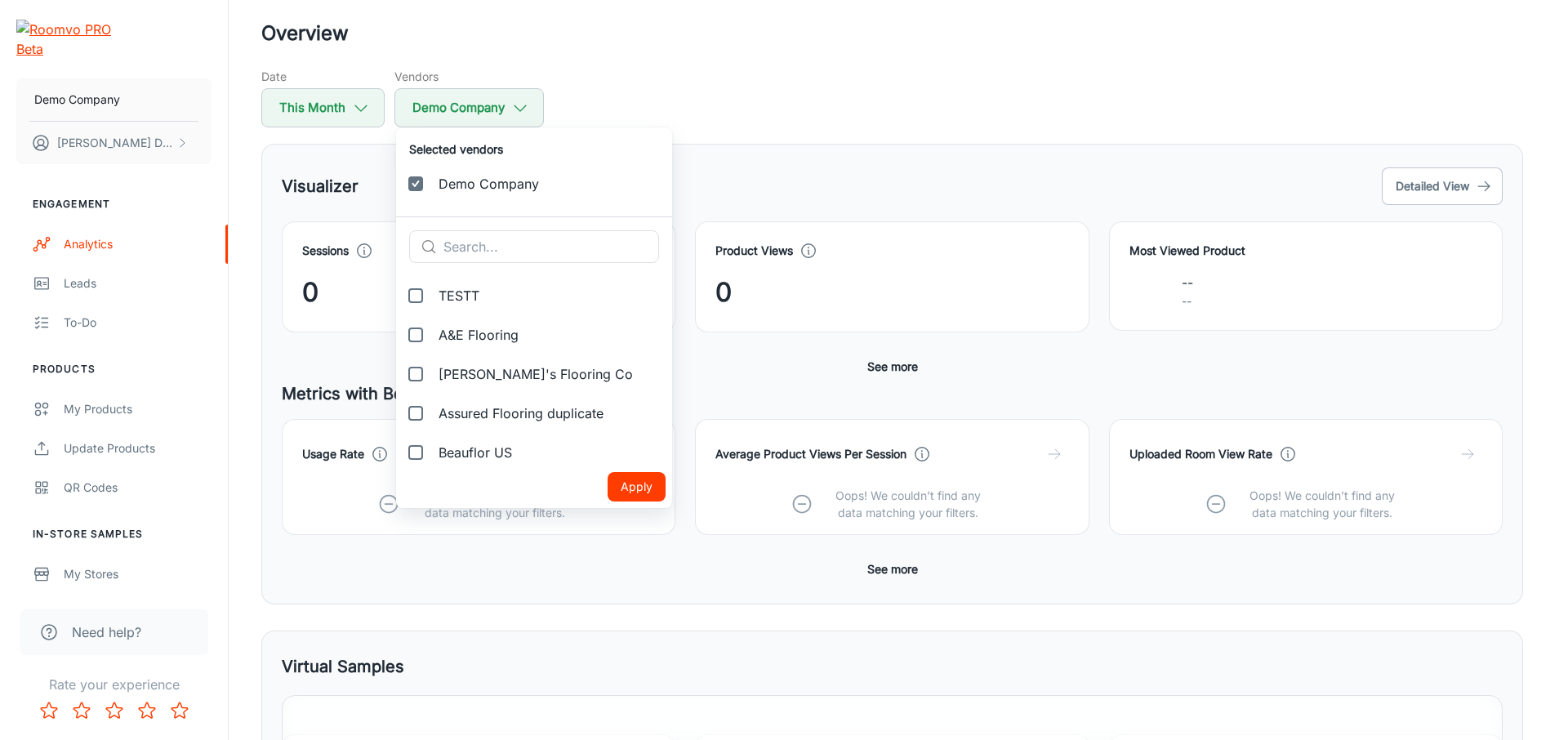
click at [732, 138] on div at bounding box center [784, 370] width 1568 height 740
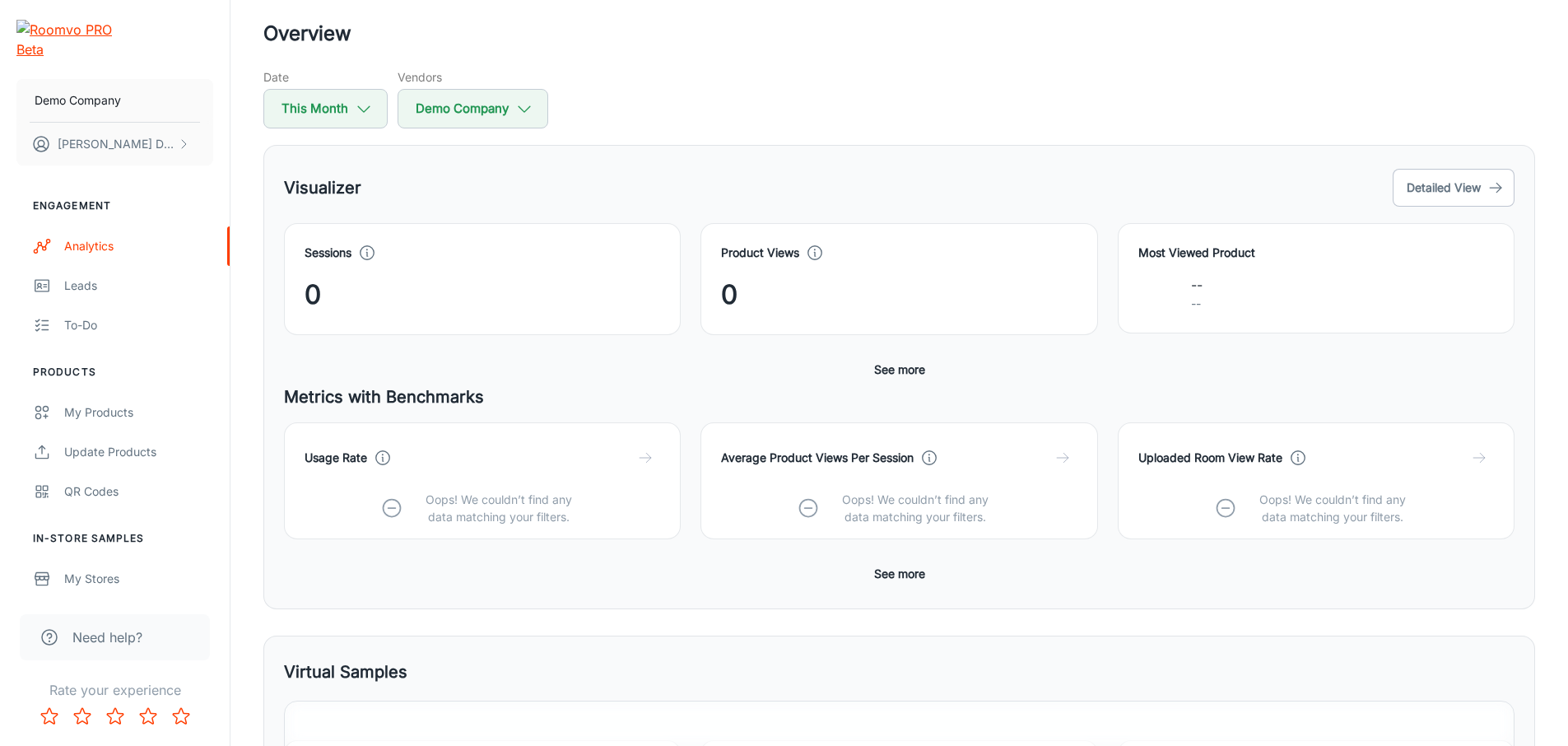
scroll to position [0, 0]
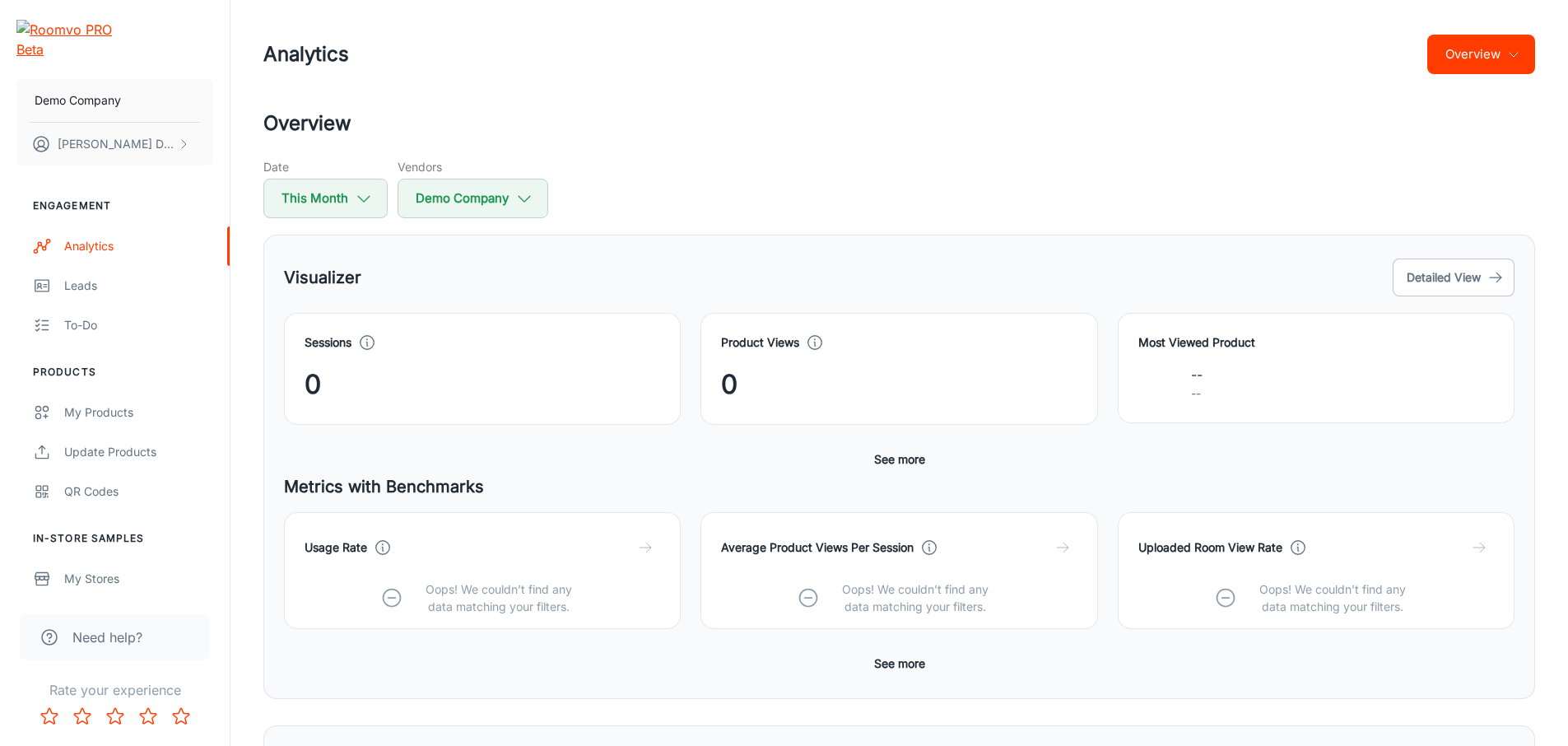
click at [1512, 70] on button "Overview" at bounding box center [1481, 54] width 108 height 40
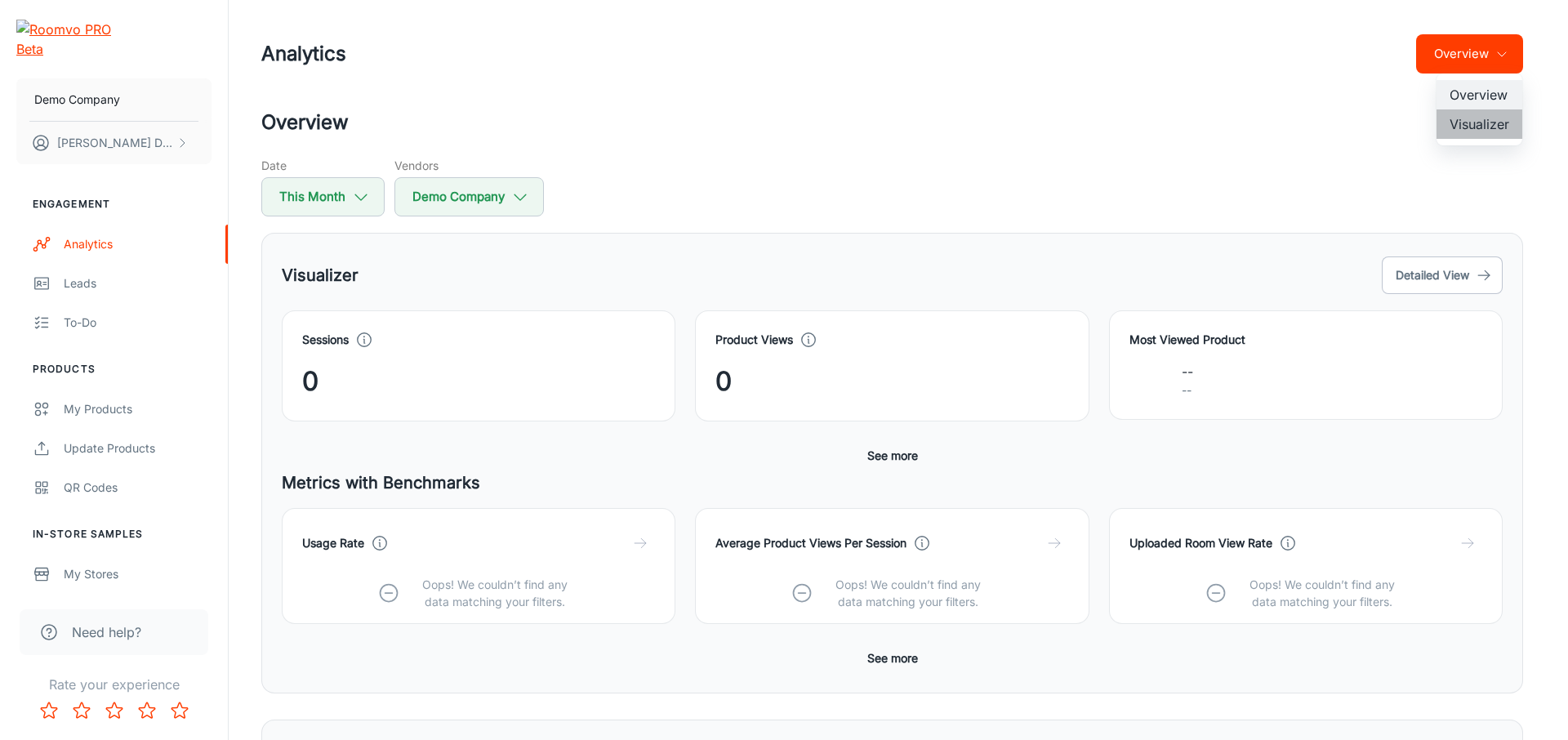
click at [1486, 130] on li "Visualizer" at bounding box center [1478, 124] width 85 height 29
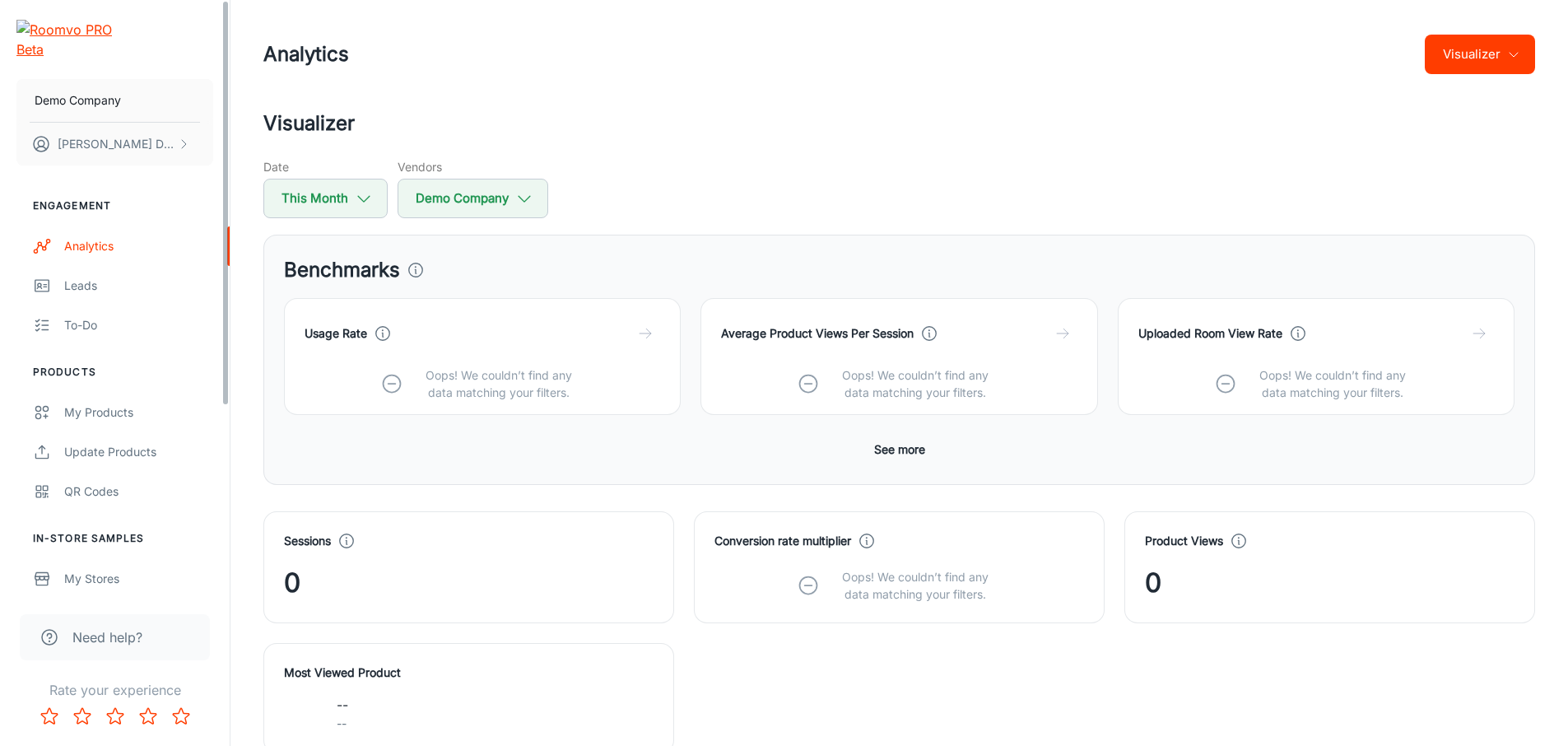
drag, startPoint x: 590, startPoint y: 254, endPoint x: 650, endPoint y: 247, distance: 60.4
click at [650, 247] on div "Benchmarks Usage Rate Oops! We couldn’t find any data matching your filters. Av…" at bounding box center [900, 360] width 1272 height 251
click at [820, 196] on div "Date This Month Vendors Demo Company" at bounding box center [900, 188] width 1272 height 60
